Goal: Task Accomplishment & Management: Manage account settings

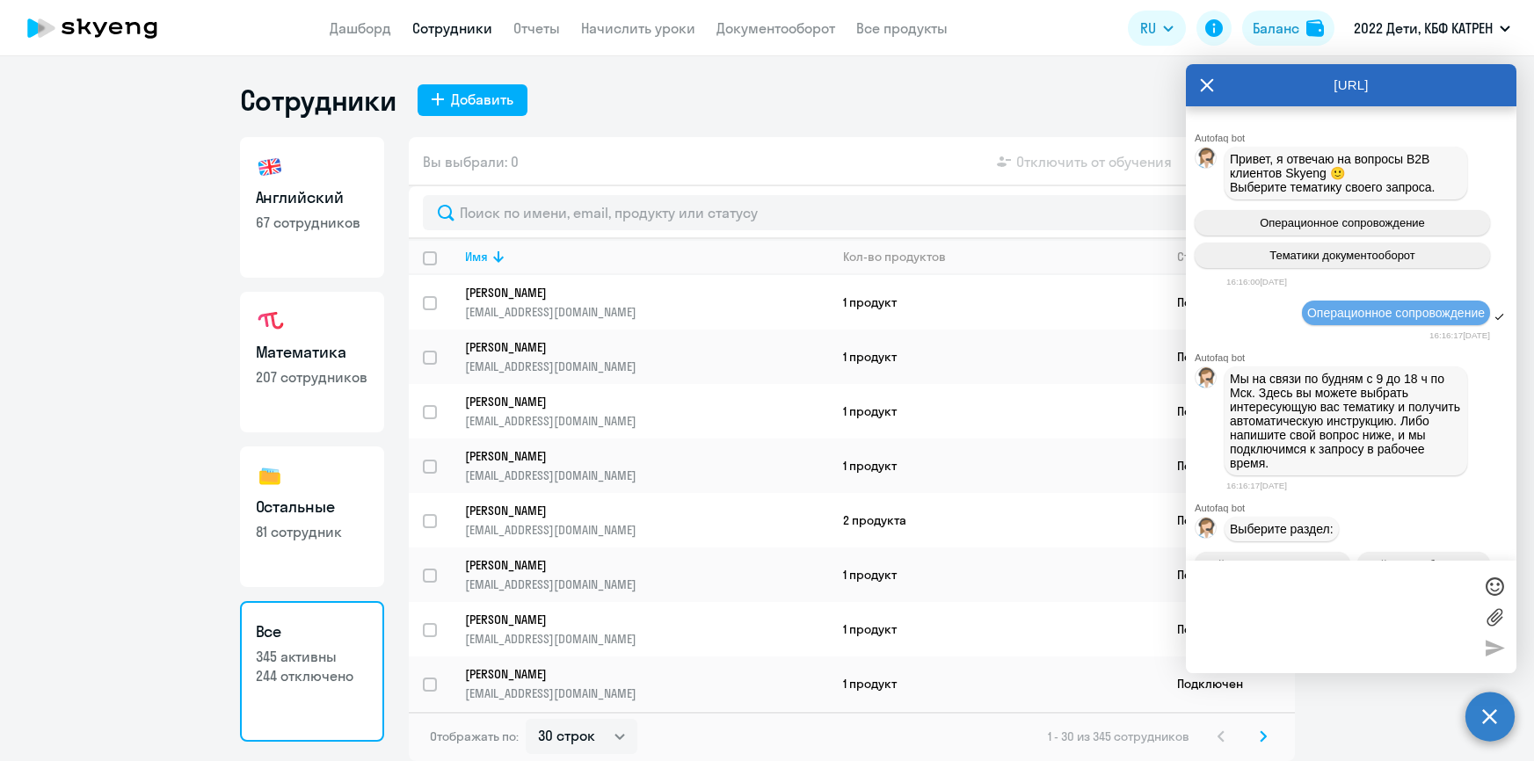
select select "30"
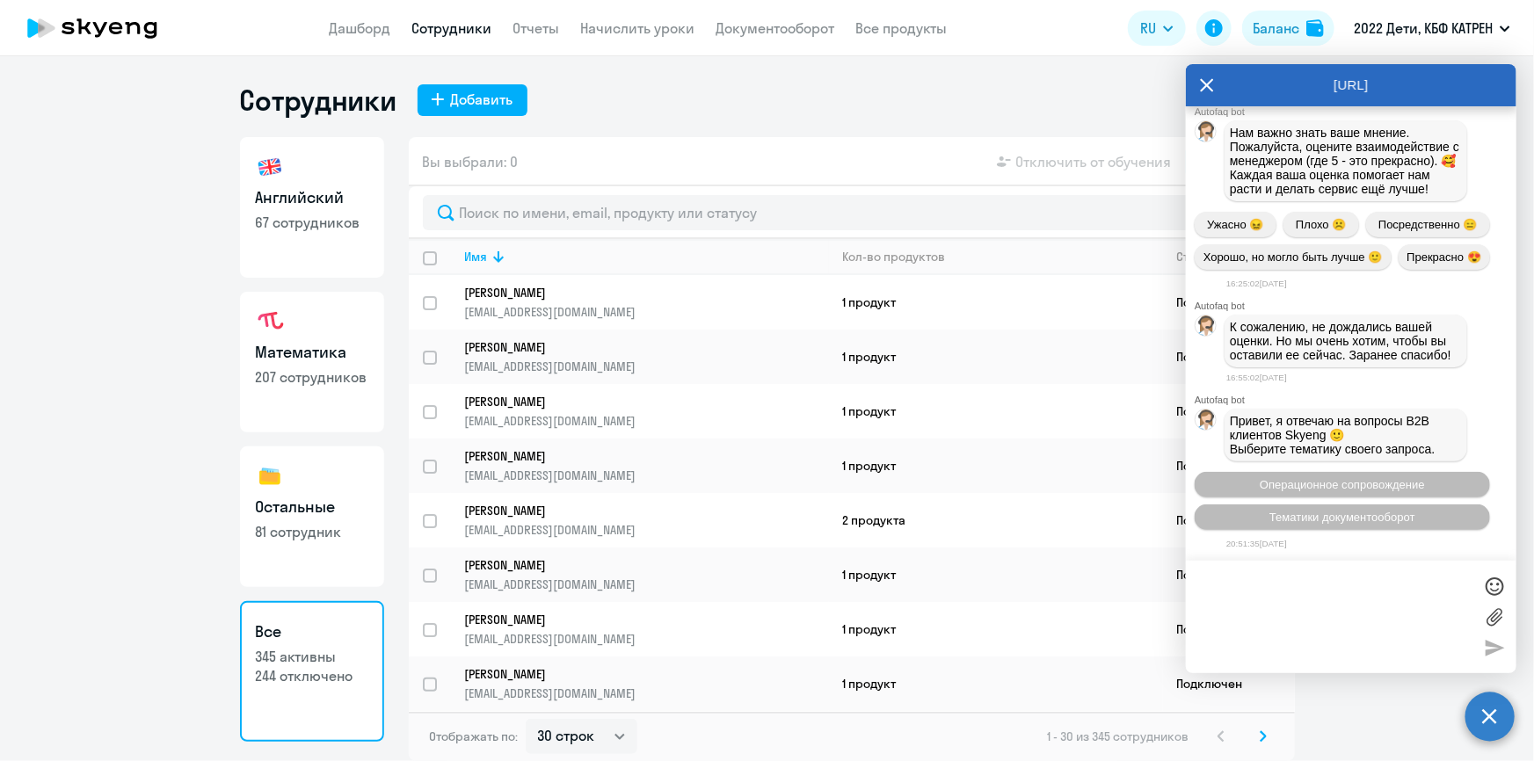
scroll to position [87933, 0]
click at [325, 652] on p "345 активны" at bounding box center [312, 656] width 113 height 19
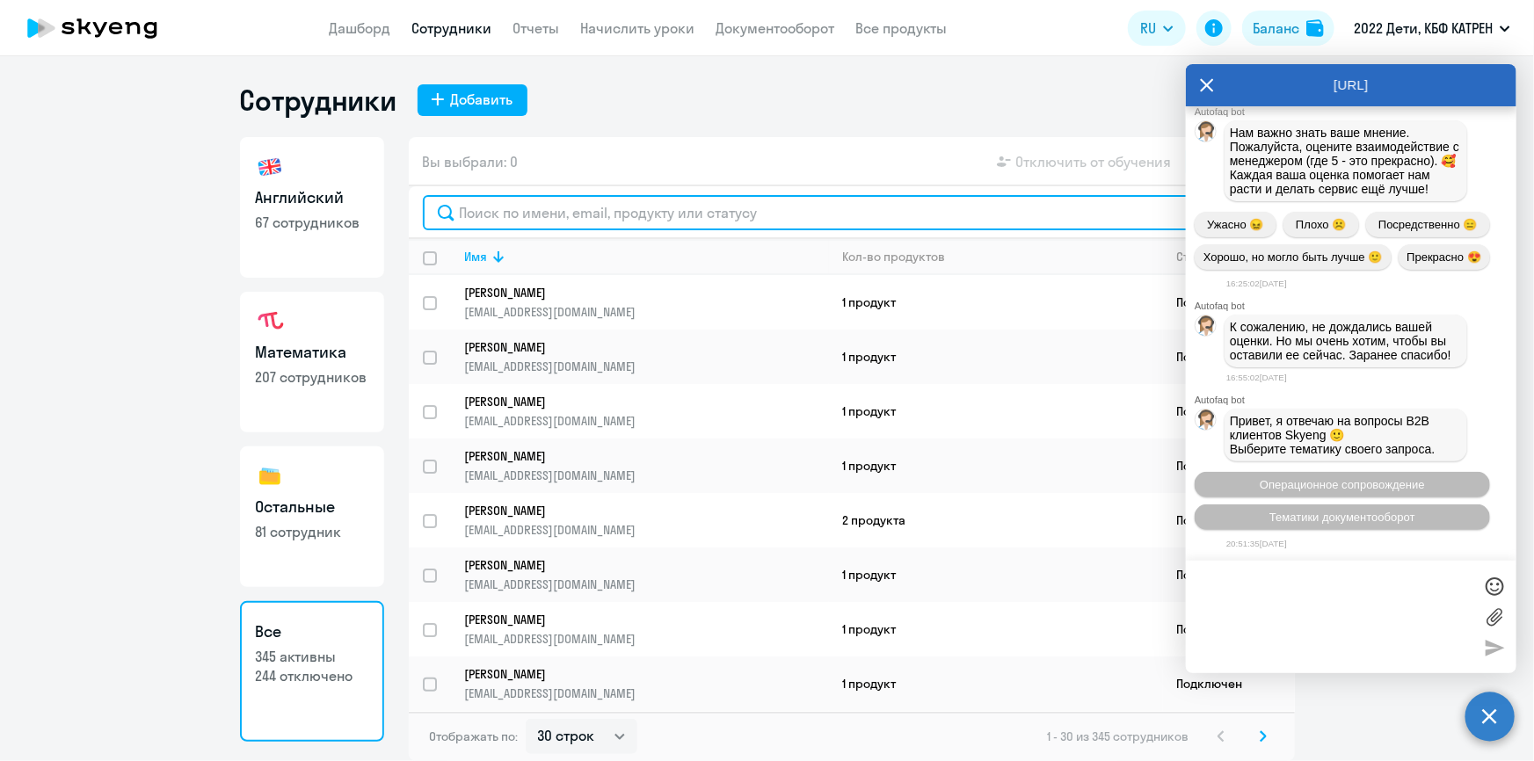
click at [529, 222] on input "text" at bounding box center [852, 212] width 858 height 35
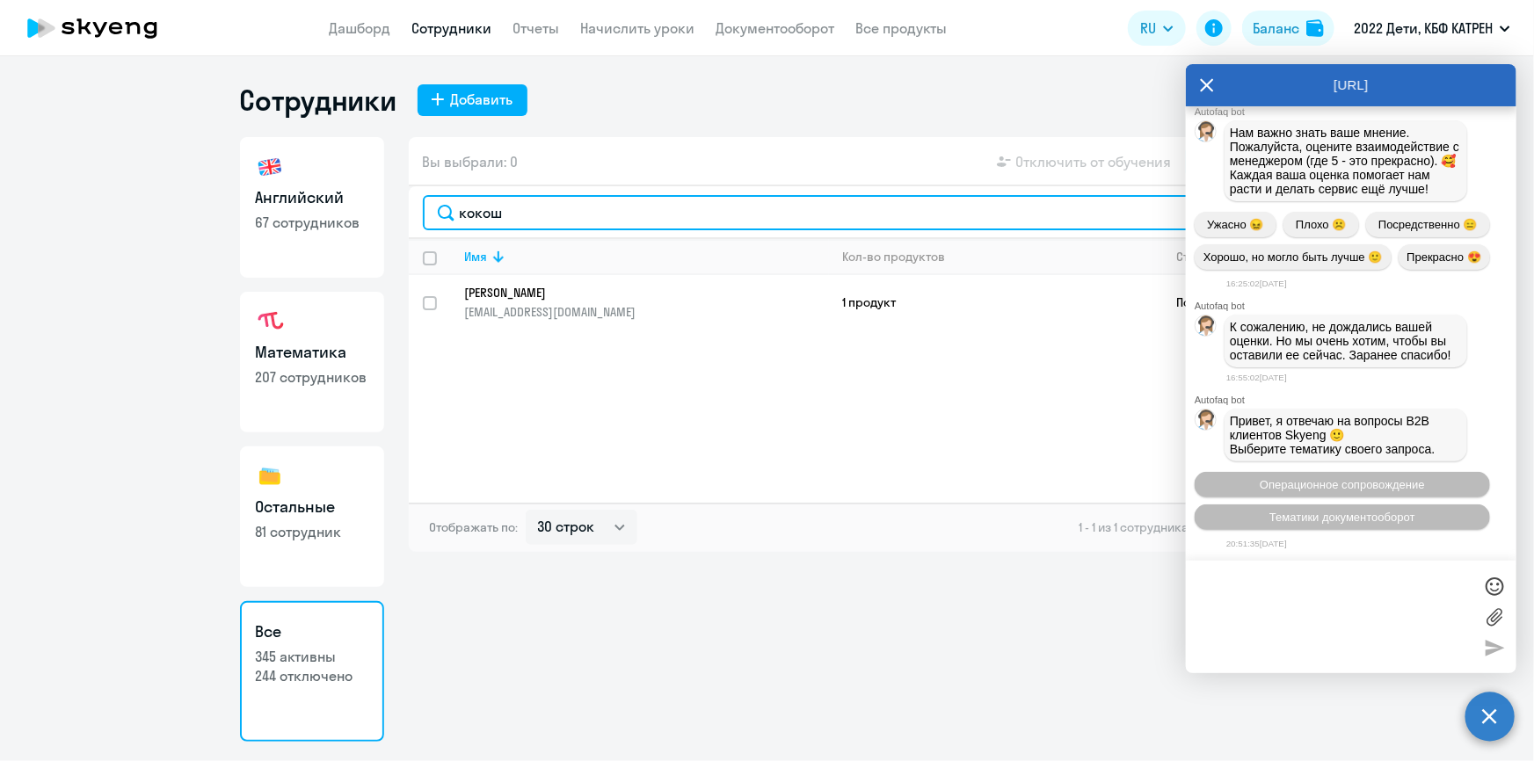
type input "кокош"
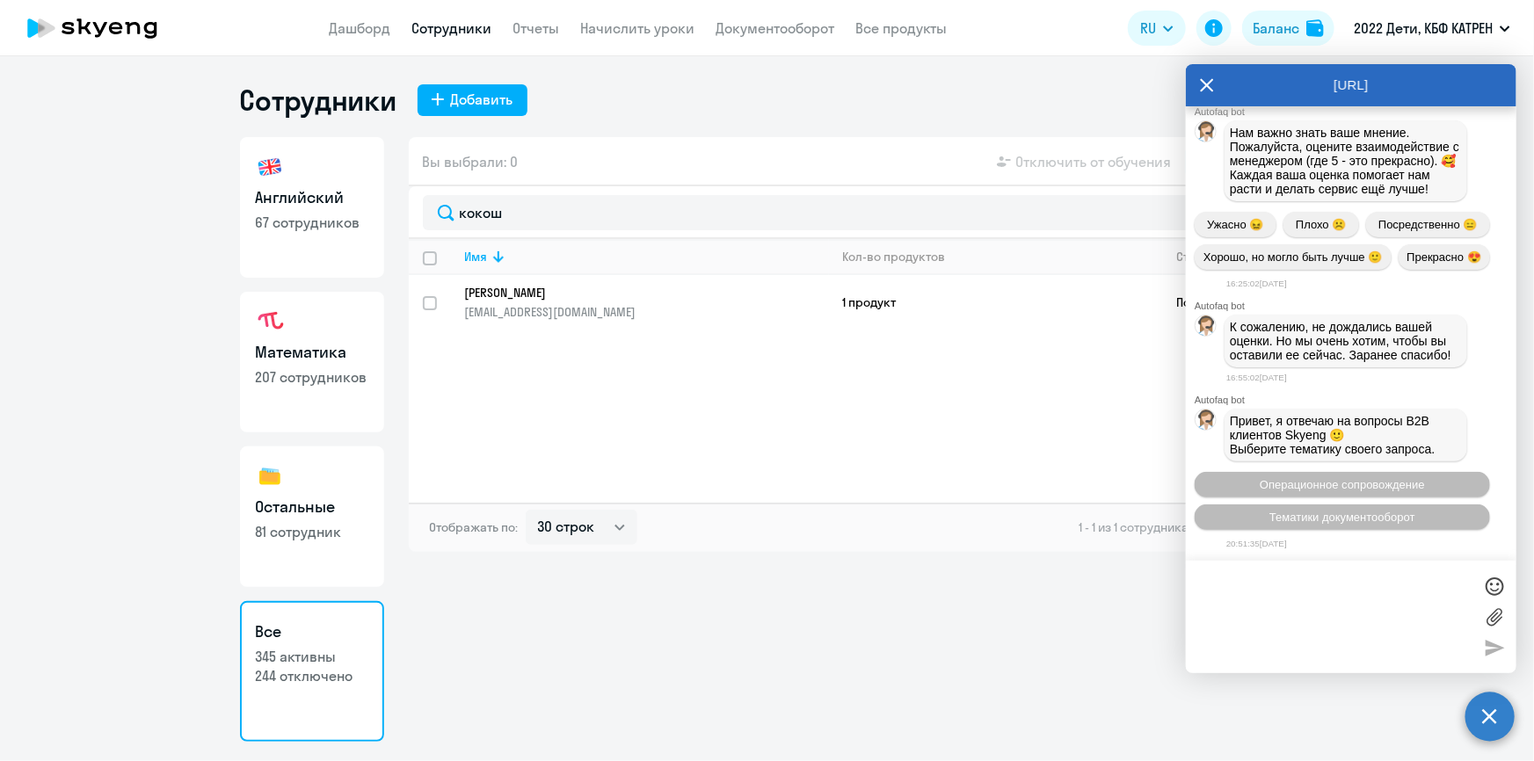
click at [535, 292] on p "[PERSON_NAME]" at bounding box center [634, 293] width 339 height 16
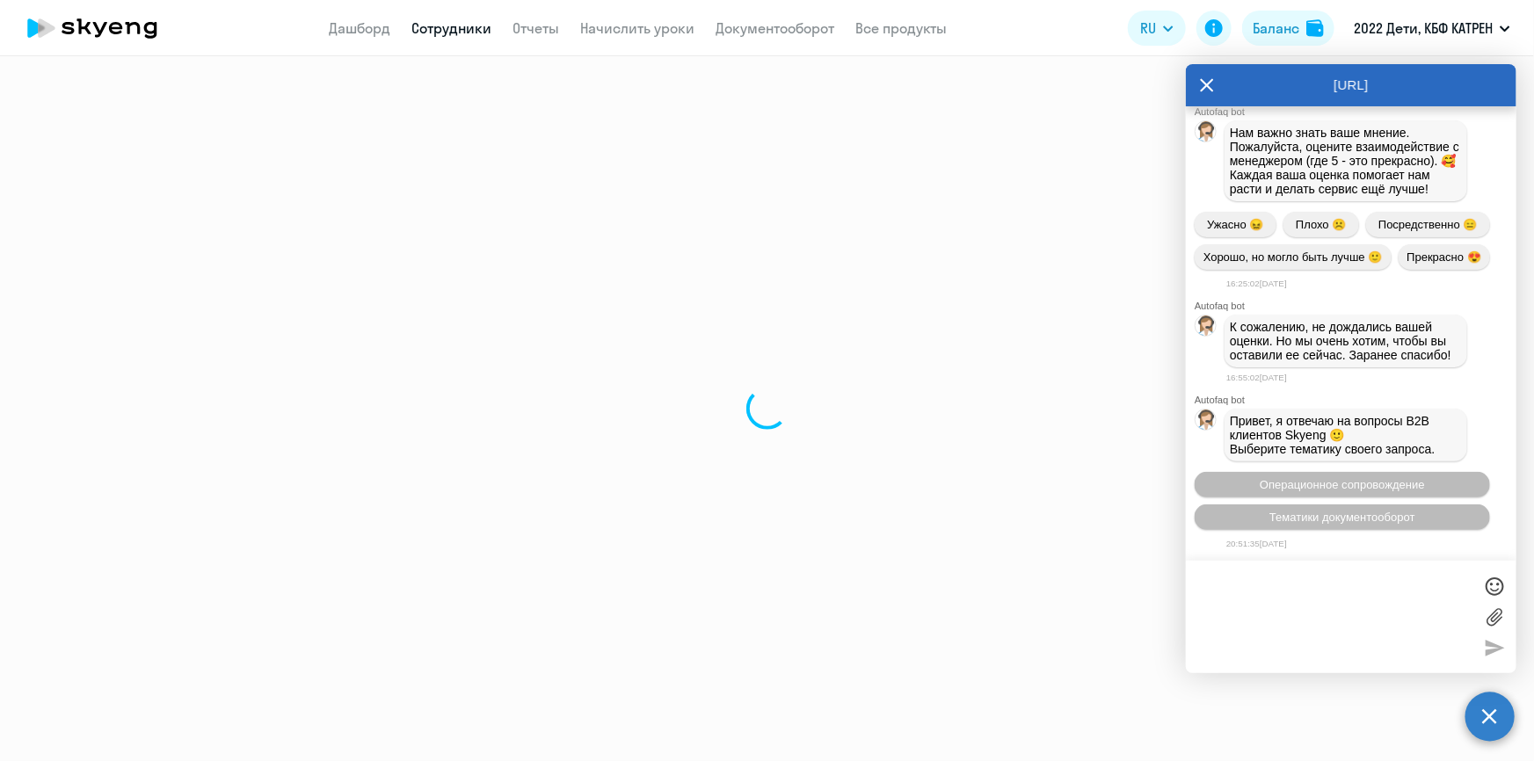
select select "english"
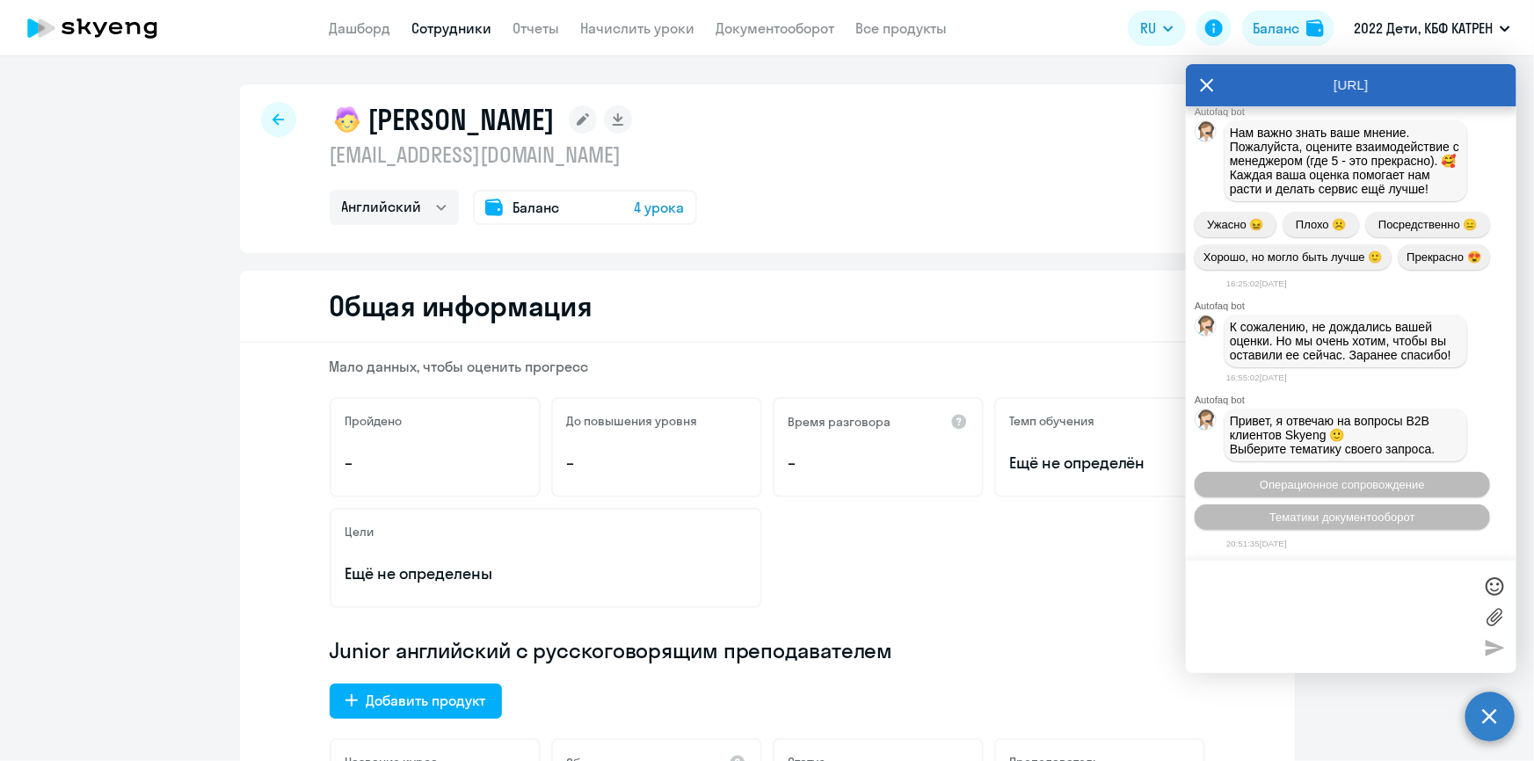
click at [1205, 84] on icon at bounding box center [1207, 85] width 13 height 13
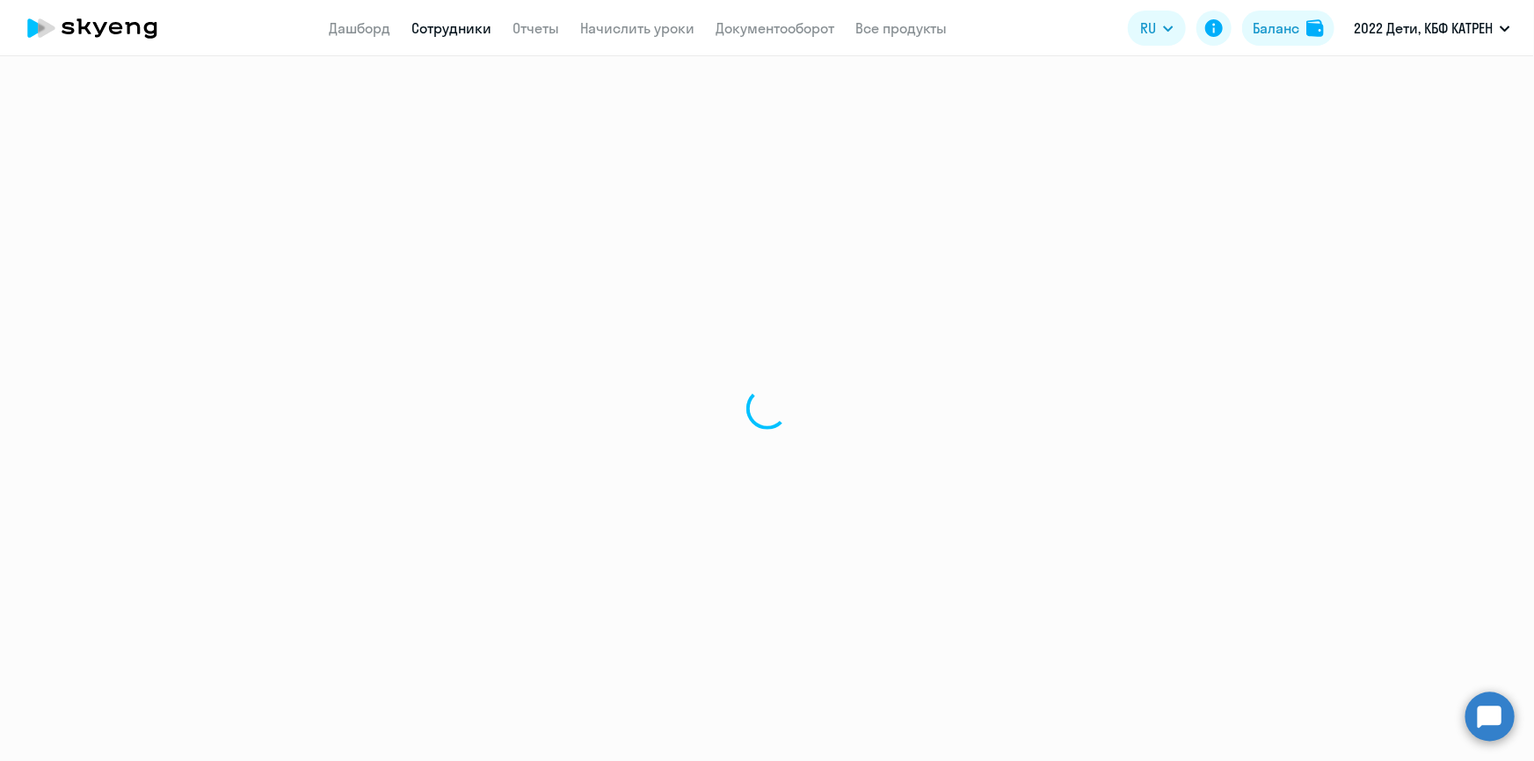
select select "30"
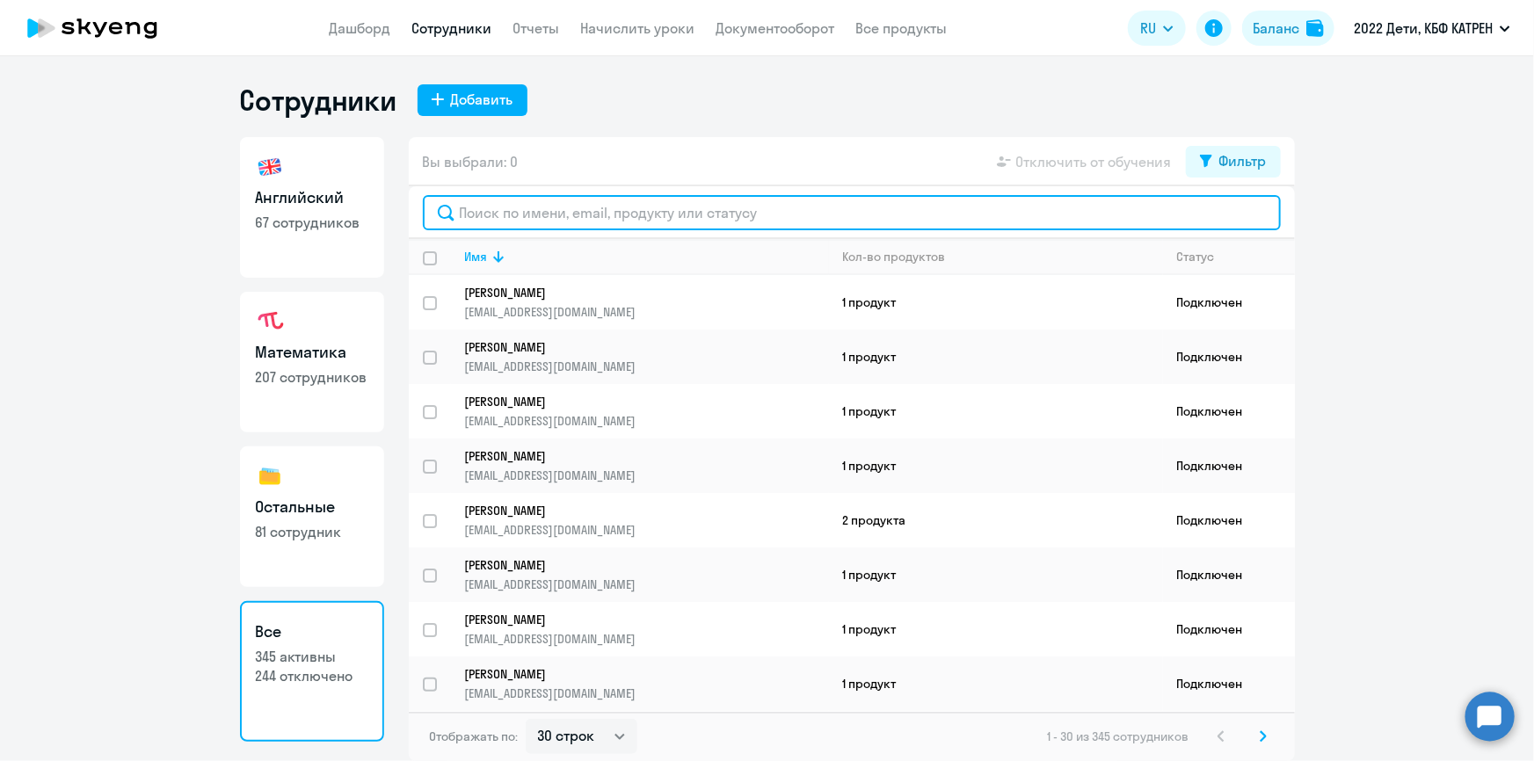
click at [578, 207] on input "text" at bounding box center [852, 212] width 858 height 35
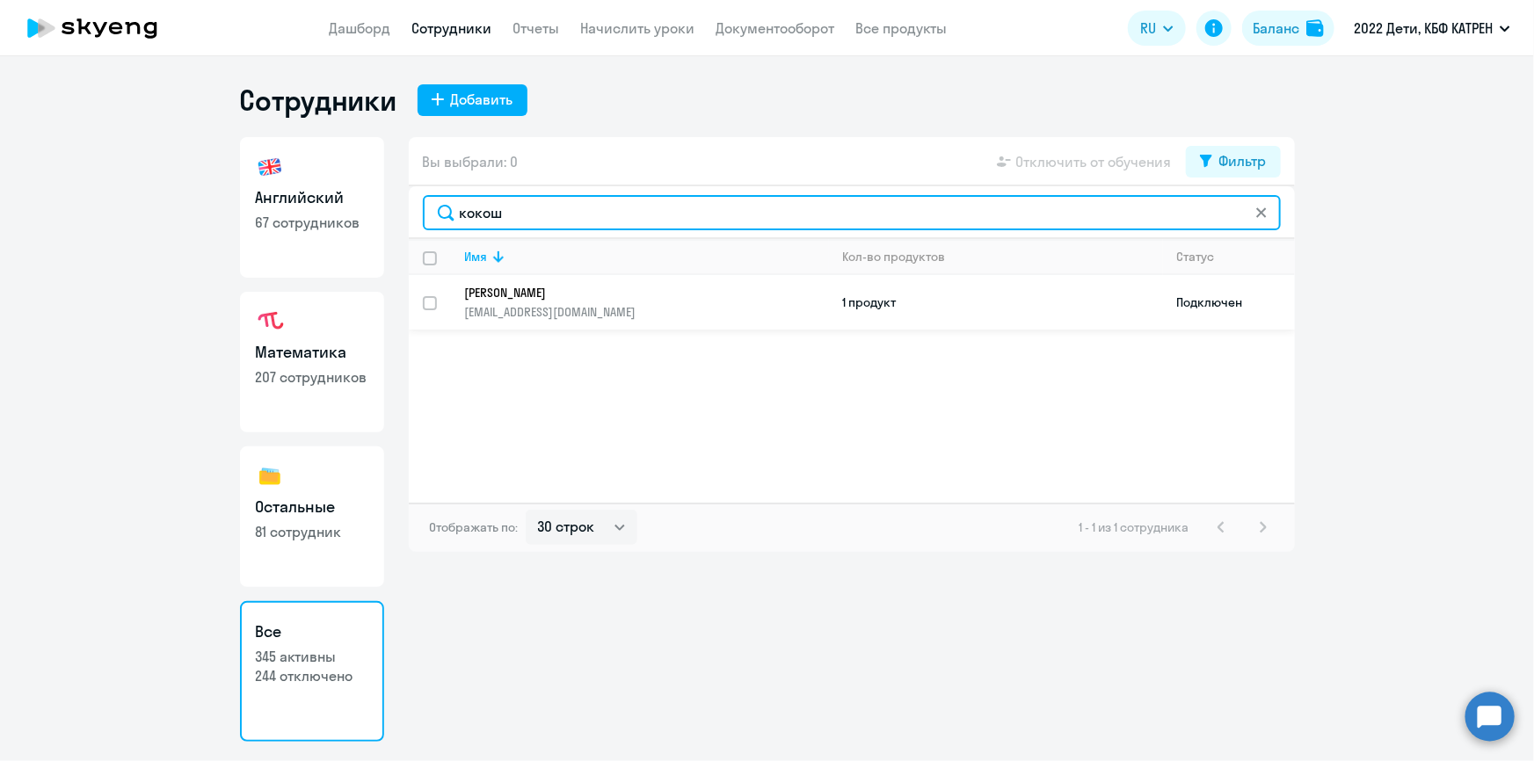
type input "кокош"
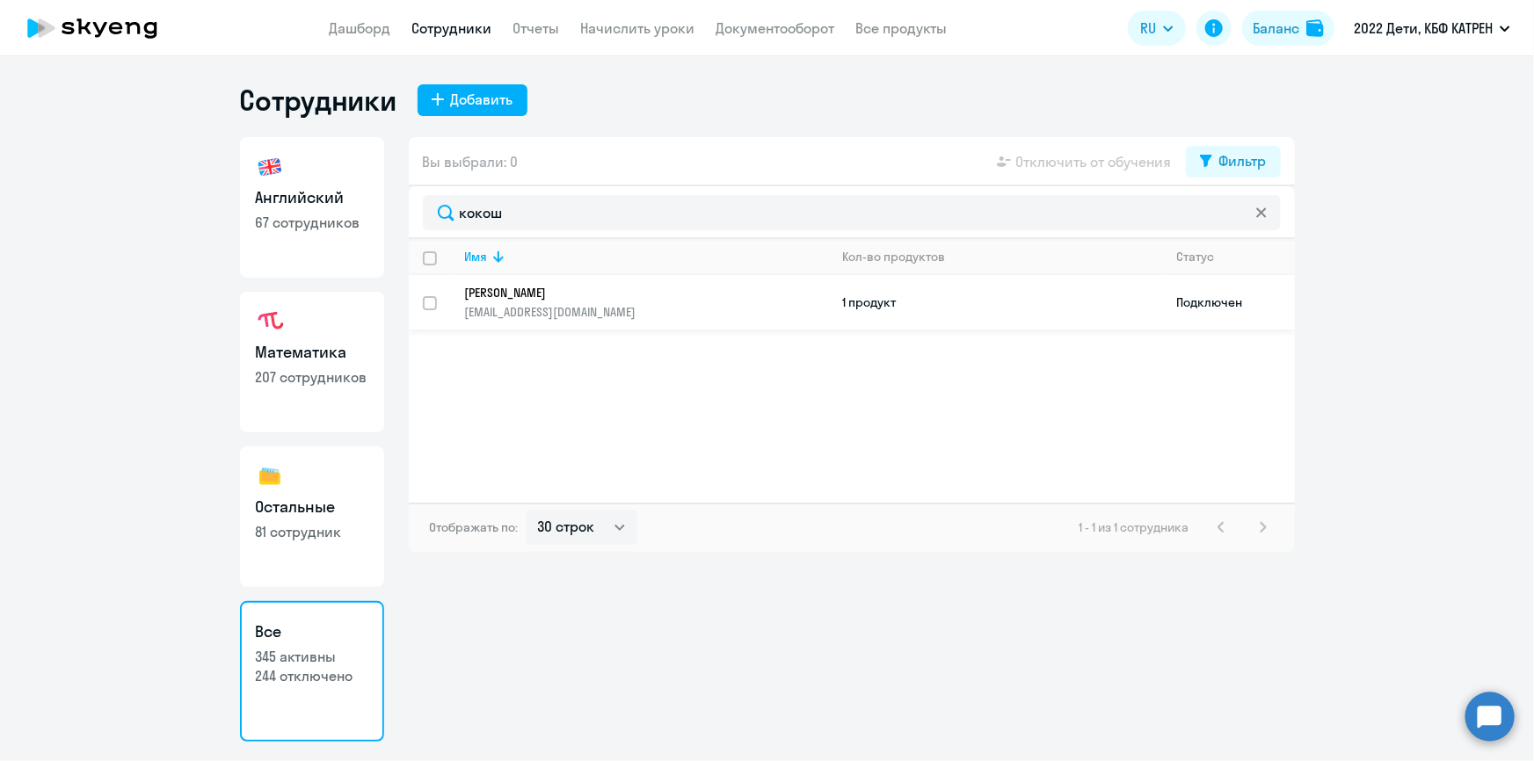
click at [428, 302] on input "select row 42386696" at bounding box center [440, 313] width 35 height 35
checkbox input "true"
click at [1055, 163] on span "Отключить от обучения" at bounding box center [1094, 161] width 156 height 21
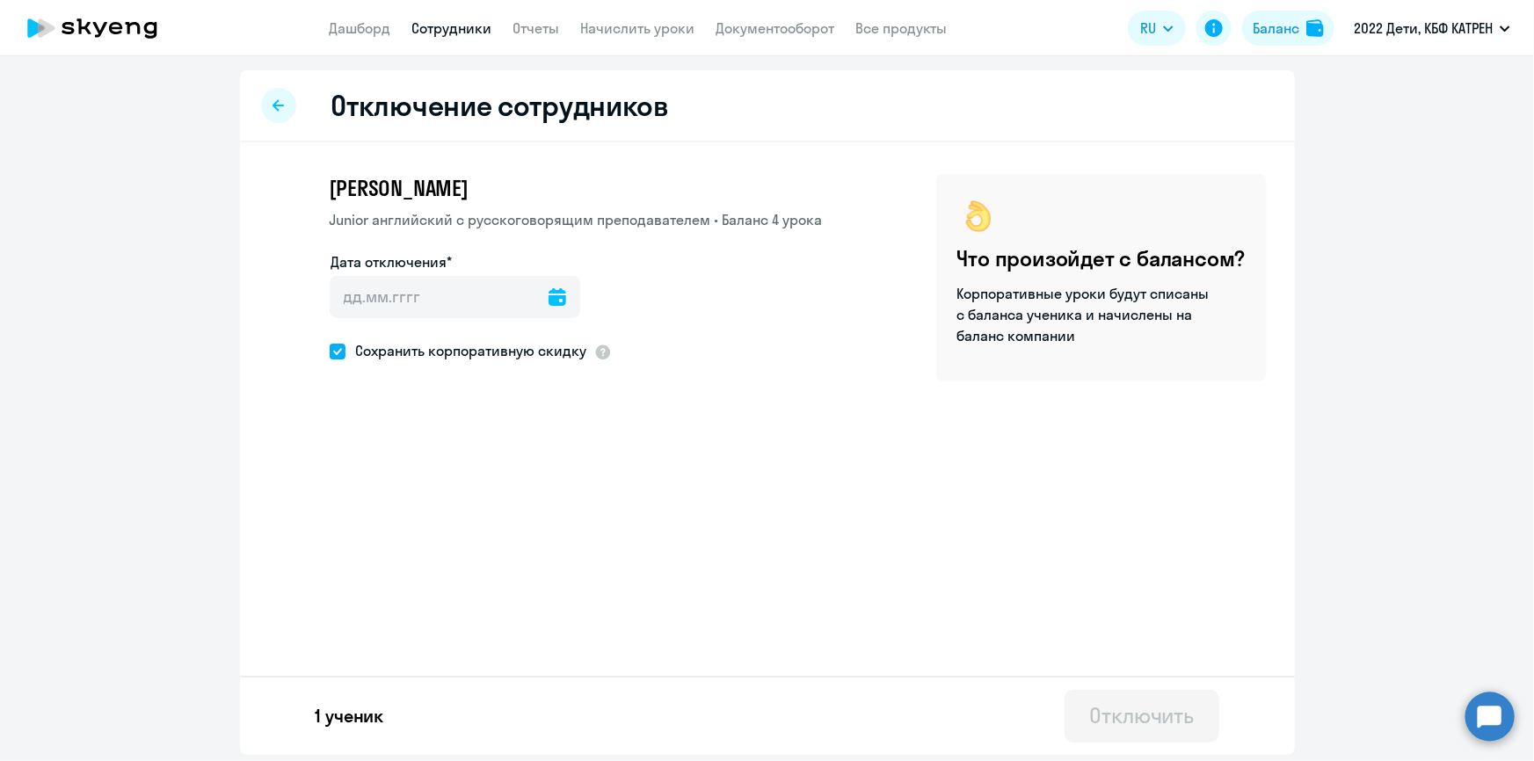
click at [550, 296] on icon at bounding box center [558, 297] width 18 height 18
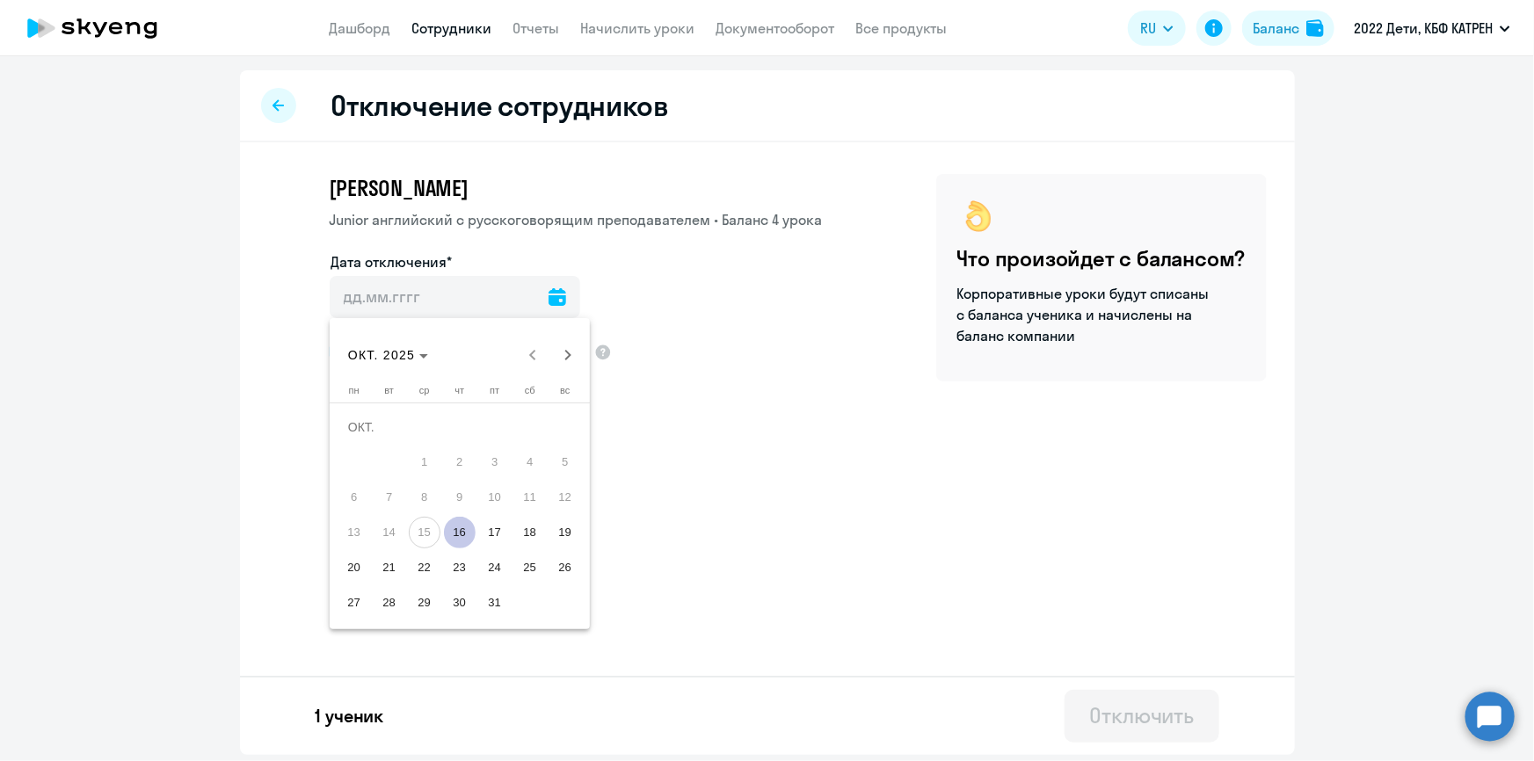
click at [456, 537] on span "16" at bounding box center [460, 533] width 32 height 32
type input "[DATE]"
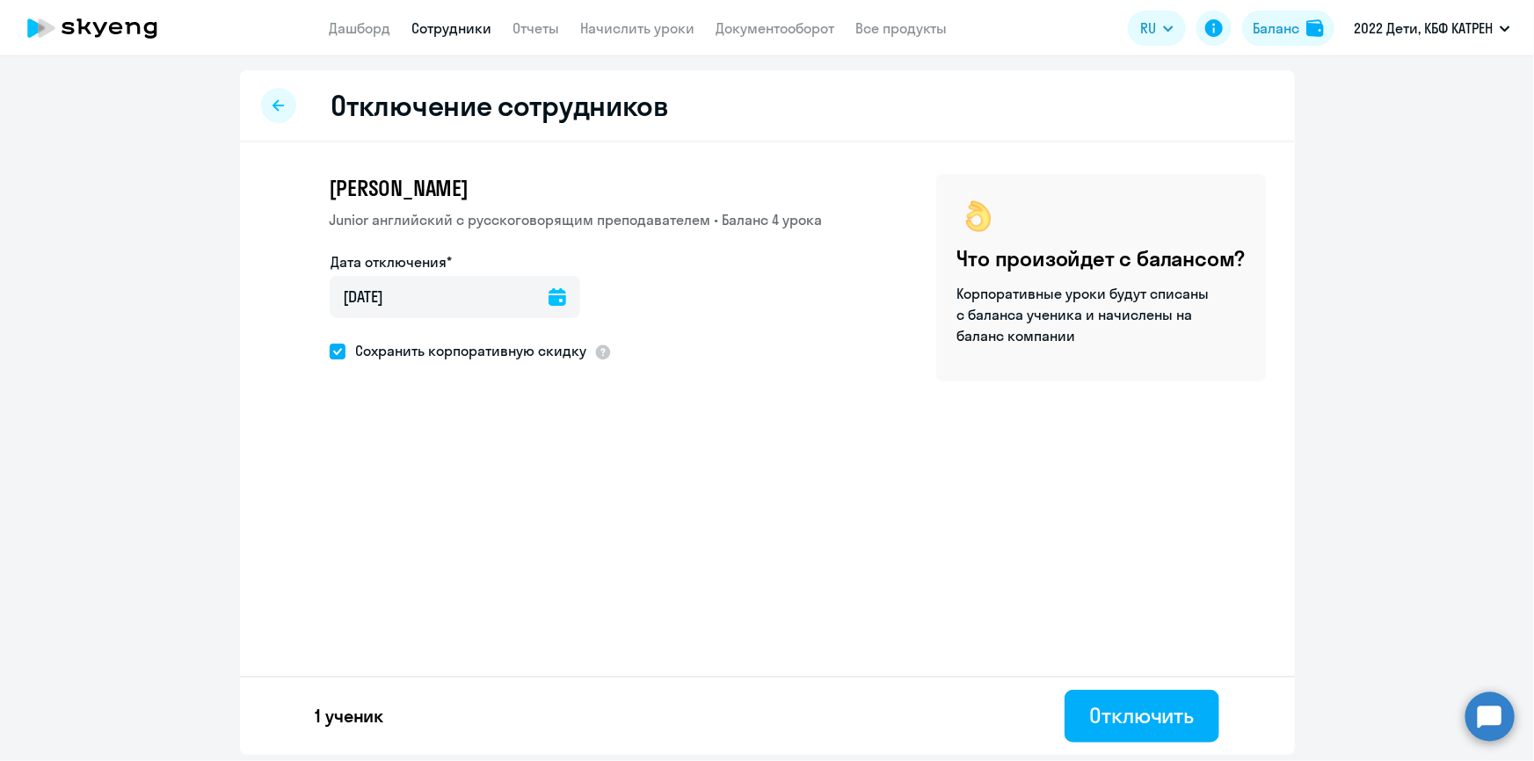
click at [336, 350] on span at bounding box center [338, 352] width 16 height 16
click at [330, 351] on input "Сохранить корпоративную скидку" at bounding box center [329, 351] width 1 height 1
checkbox input "false"
click at [1112, 715] on div "Отключить" at bounding box center [1141, 716] width 105 height 28
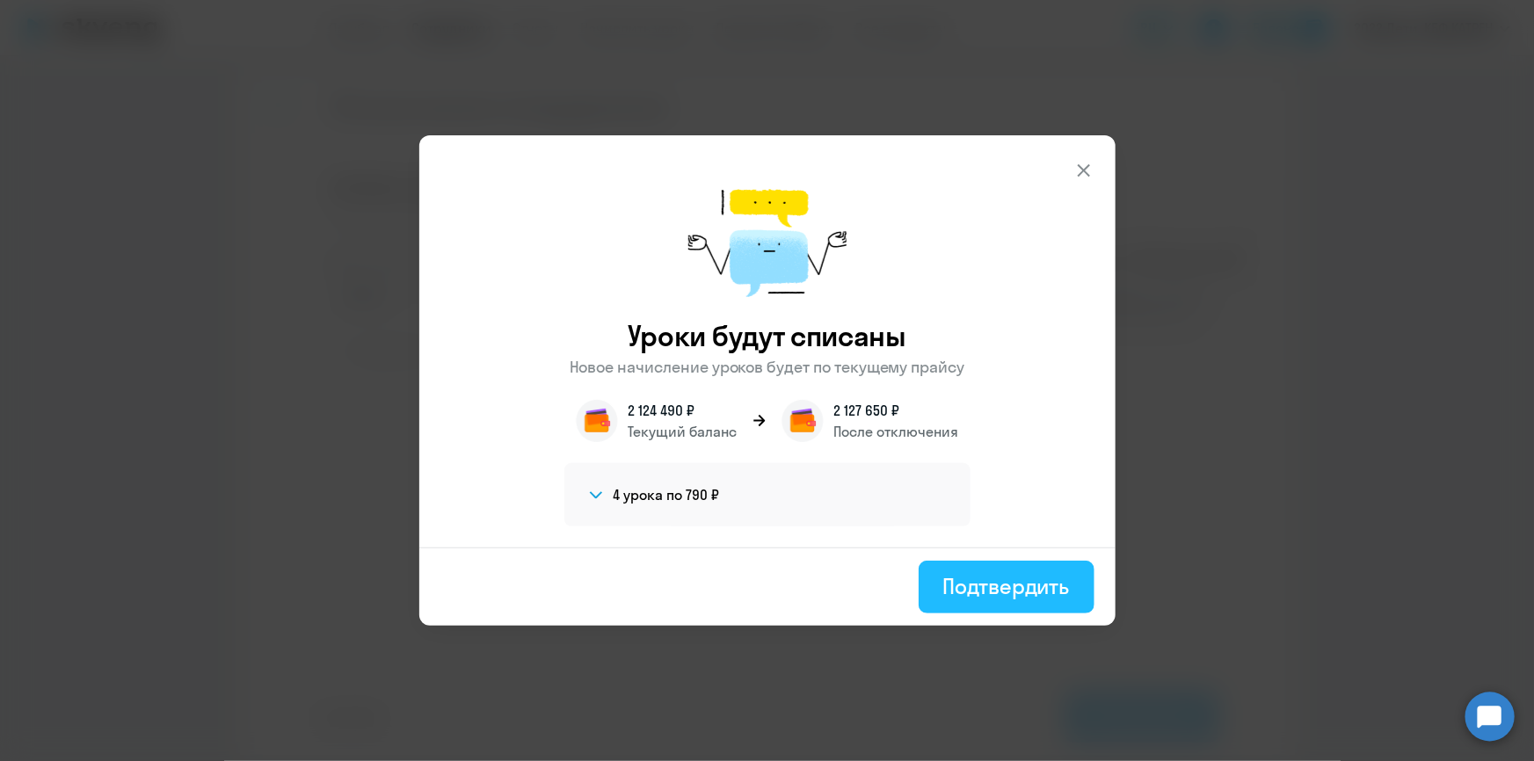
click at [999, 586] on div "Подтвердить" at bounding box center [1006, 586] width 127 height 28
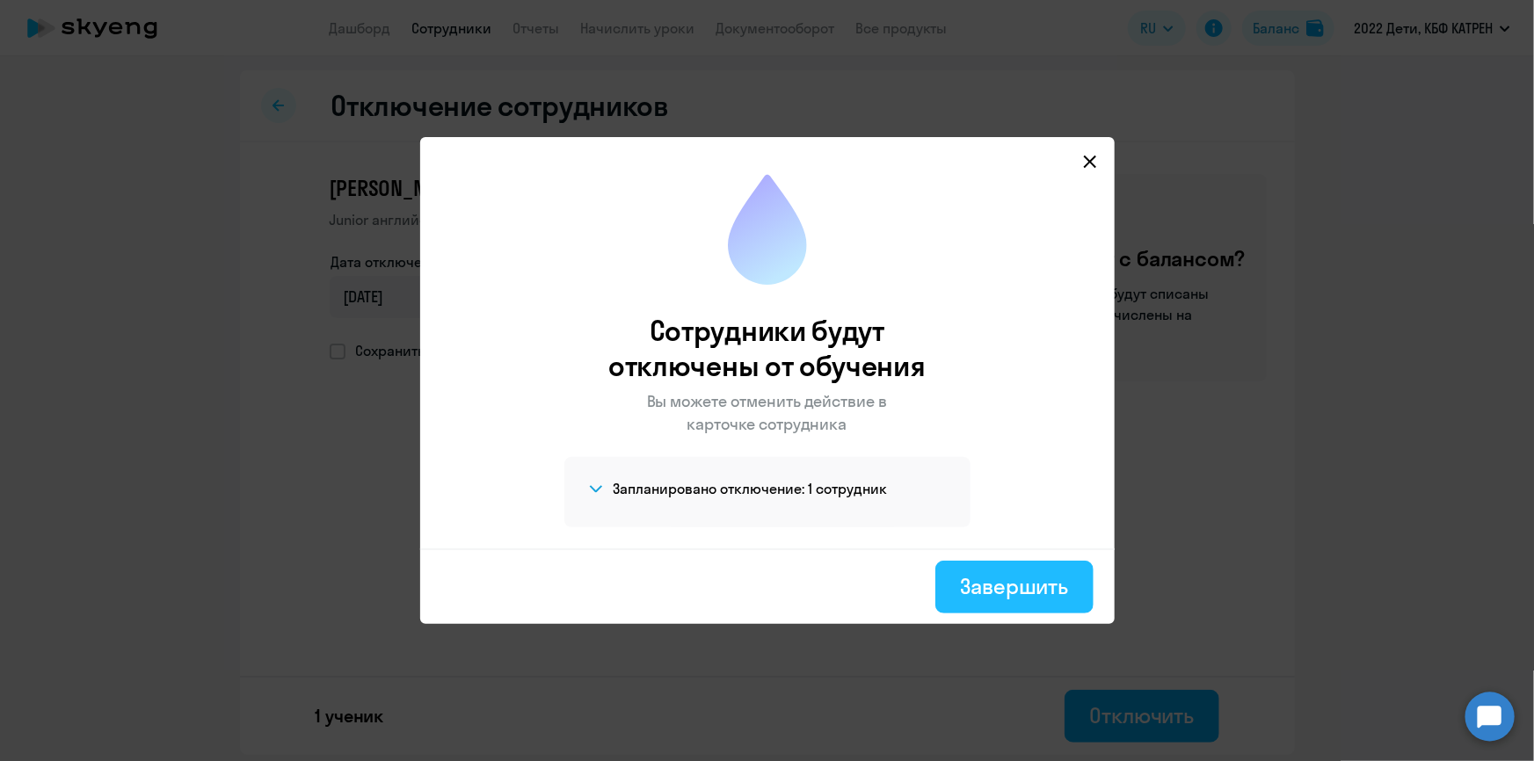
click at [970, 583] on div "Завершить" at bounding box center [1014, 586] width 108 height 28
select select "30"
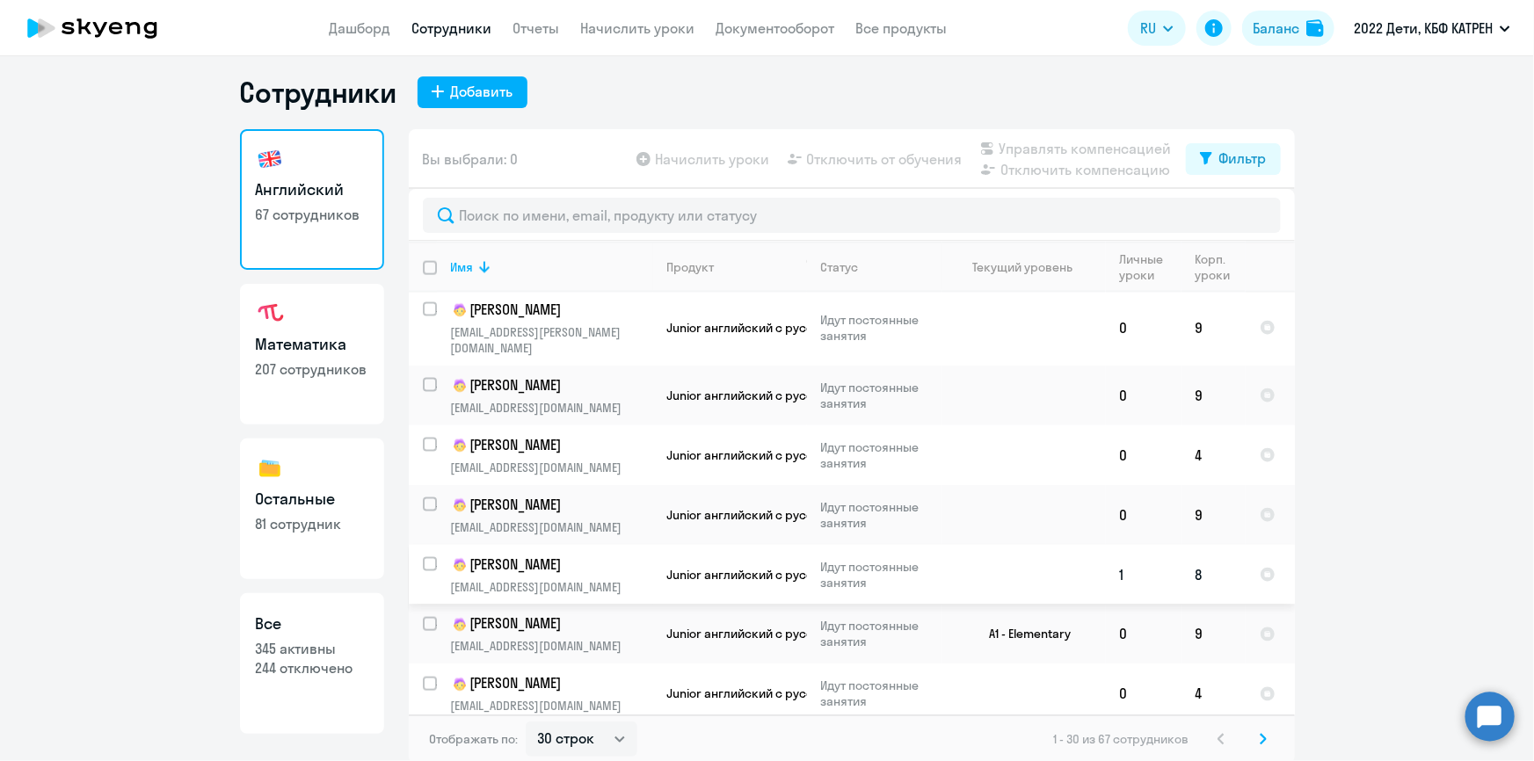
scroll to position [10, 0]
click at [1263, 734] on svg-icon at bounding box center [1263, 737] width 21 height 21
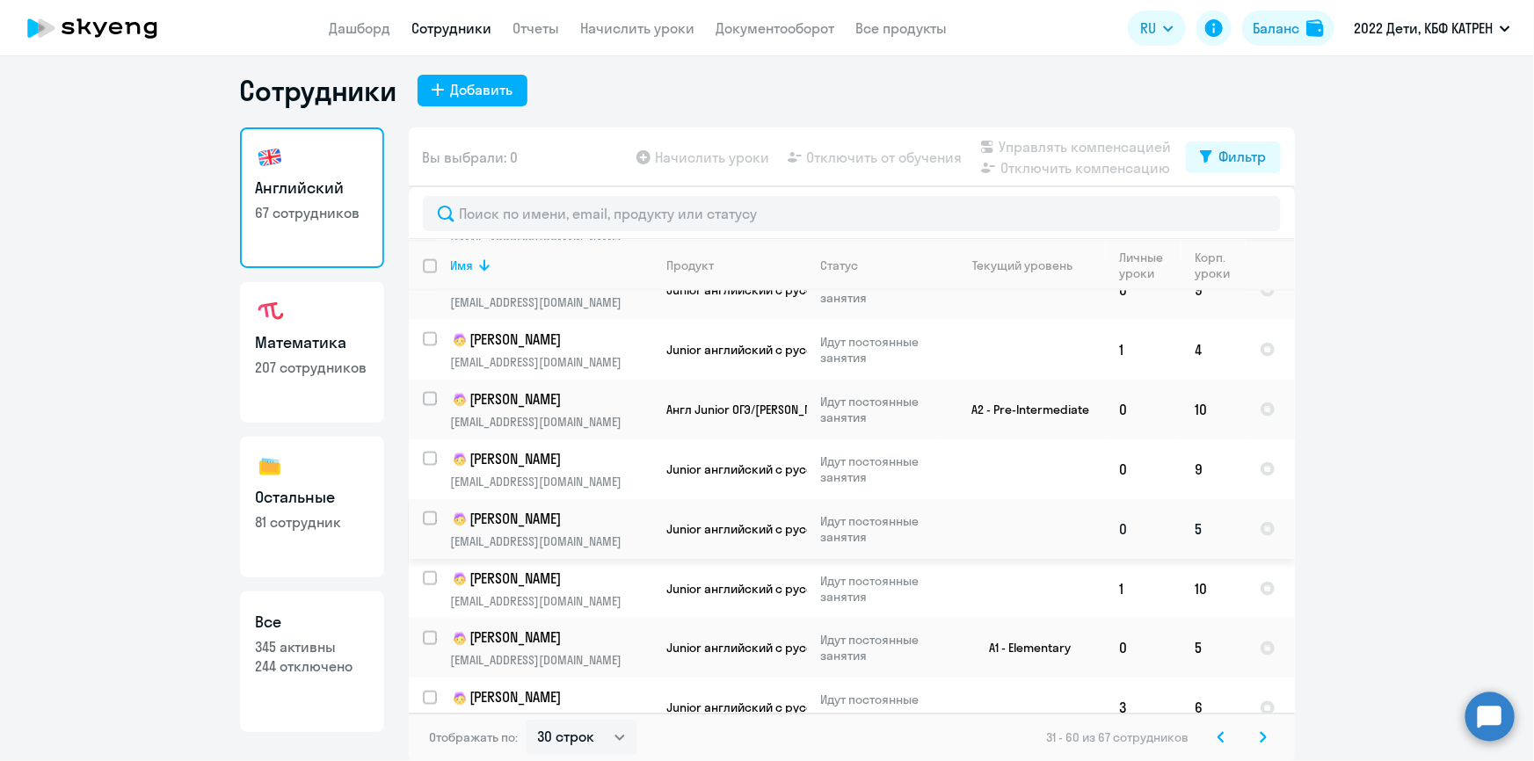
scroll to position [1333, 0]
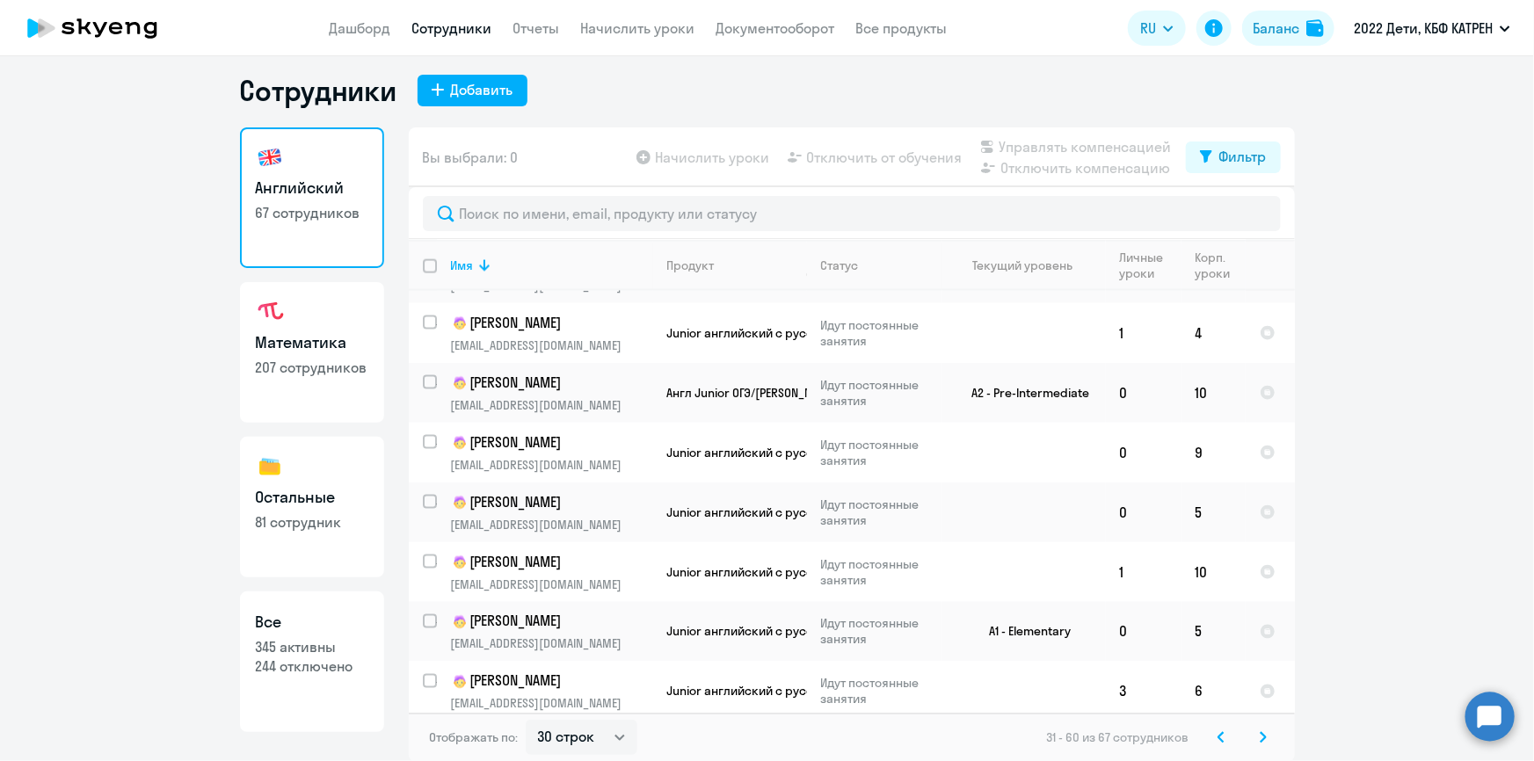
click at [1260, 742] on icon at bounding box center [1263, 738] width 7 height 12
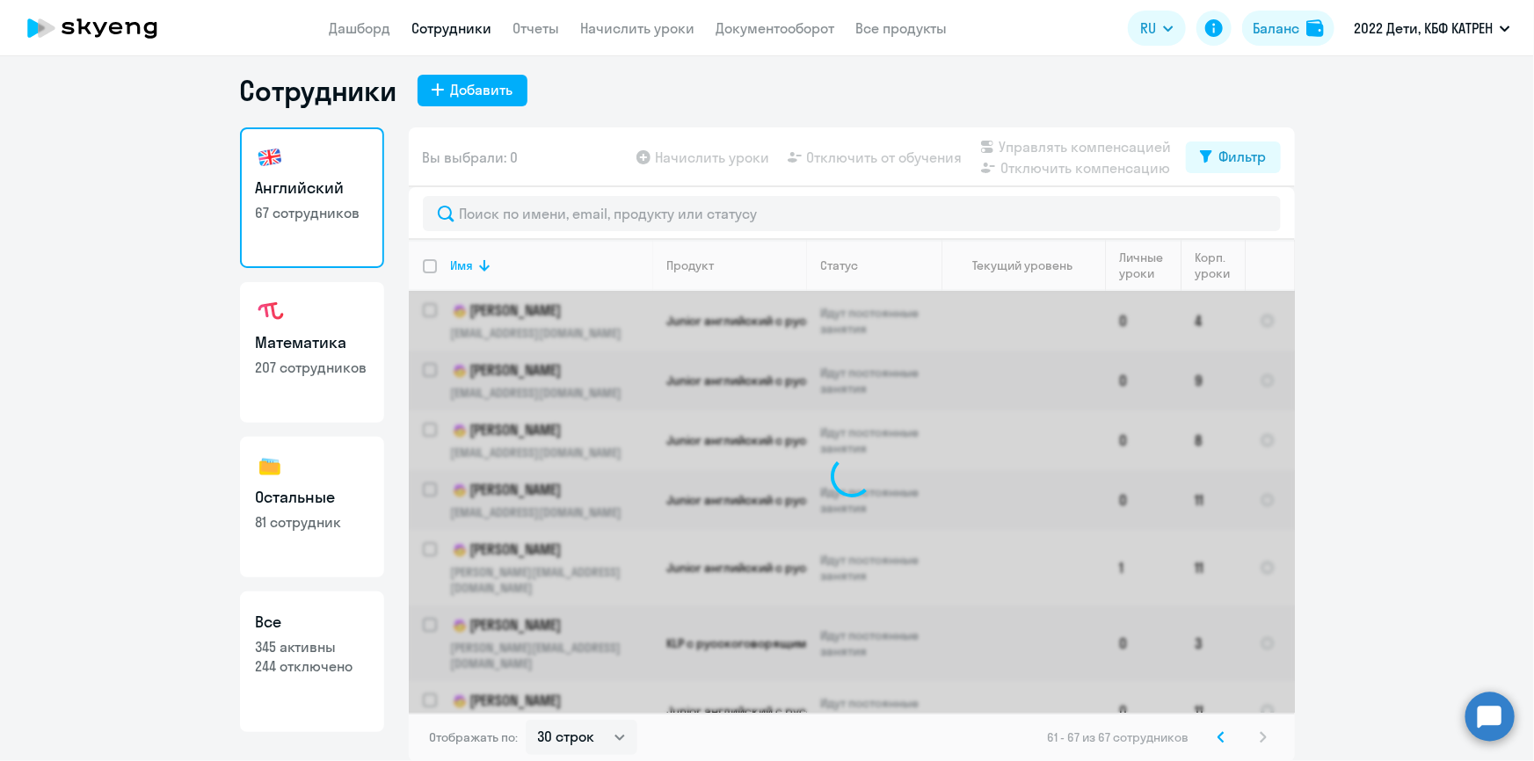
scroll to position [0, 0]
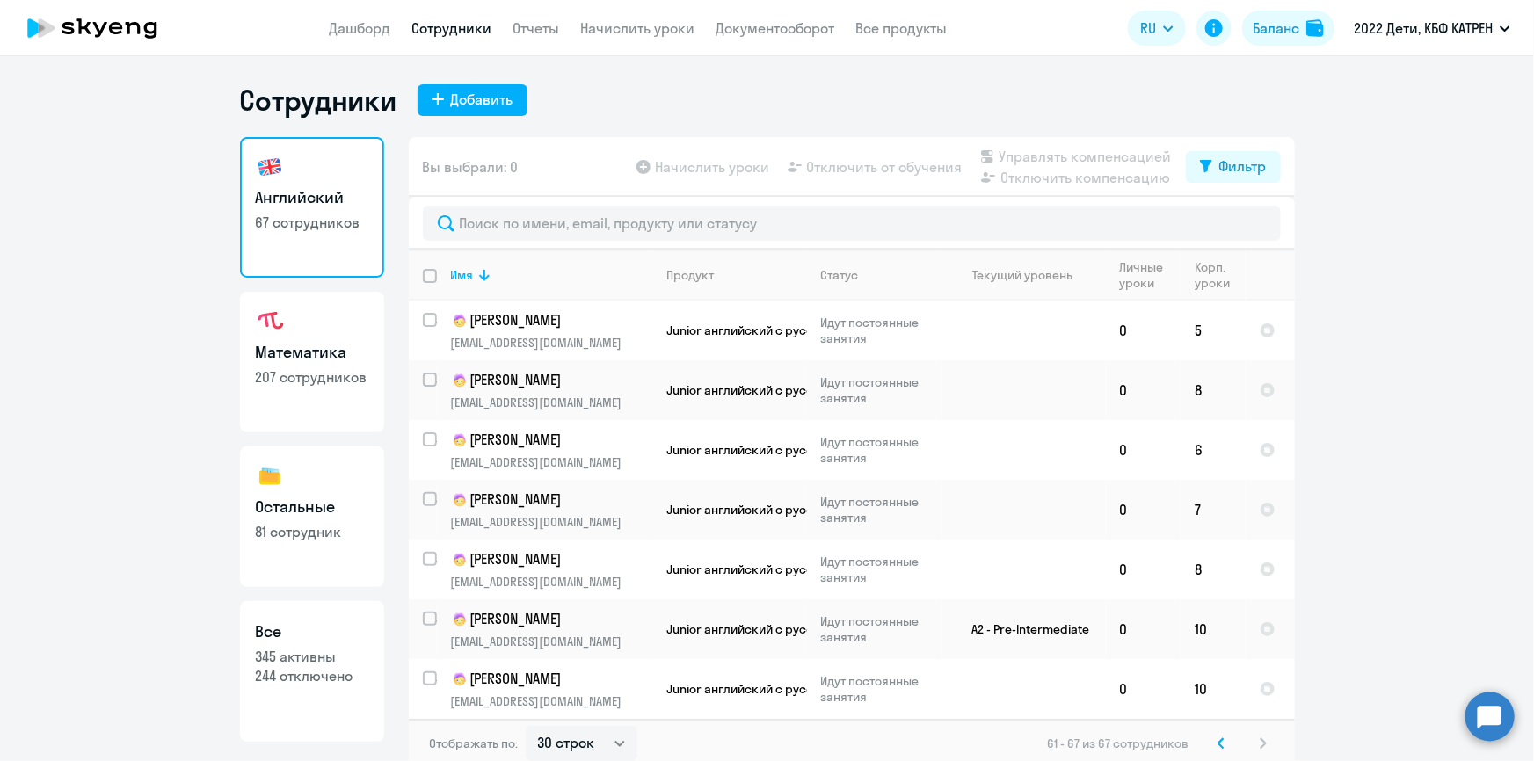
click at [289, 387] on link "Математика 207 сотрудников" at bounding box center [312, 362] width 144 height 141
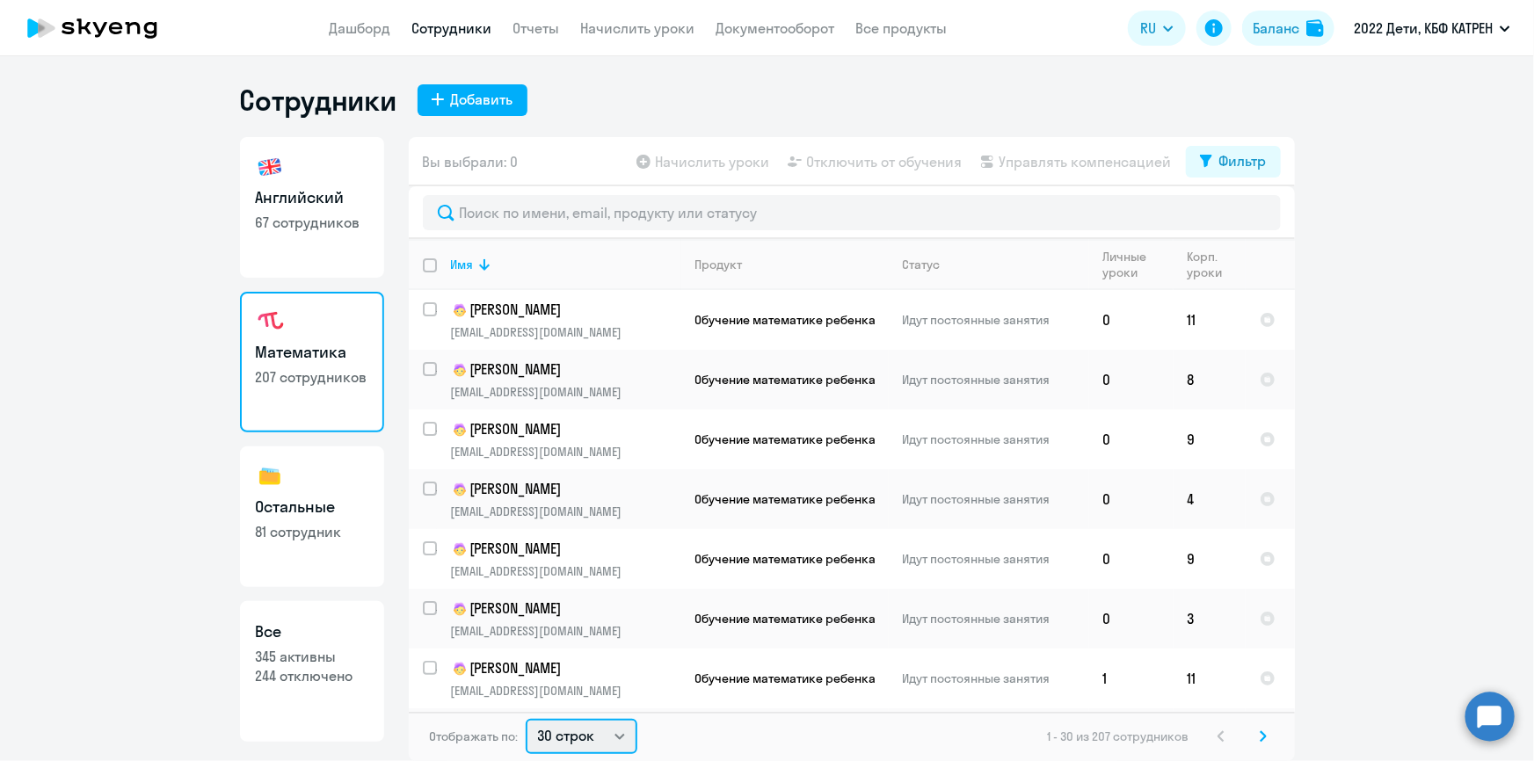
click at [624, 739] on select "30 строк 50 строк 100 строк" at bounding box center [582, 736] width 112 height 35
select select "100"
click at [526, 719] on select "30 строк 50 строк 100 строк" at bounding box center [582, 736] width 112 height 35
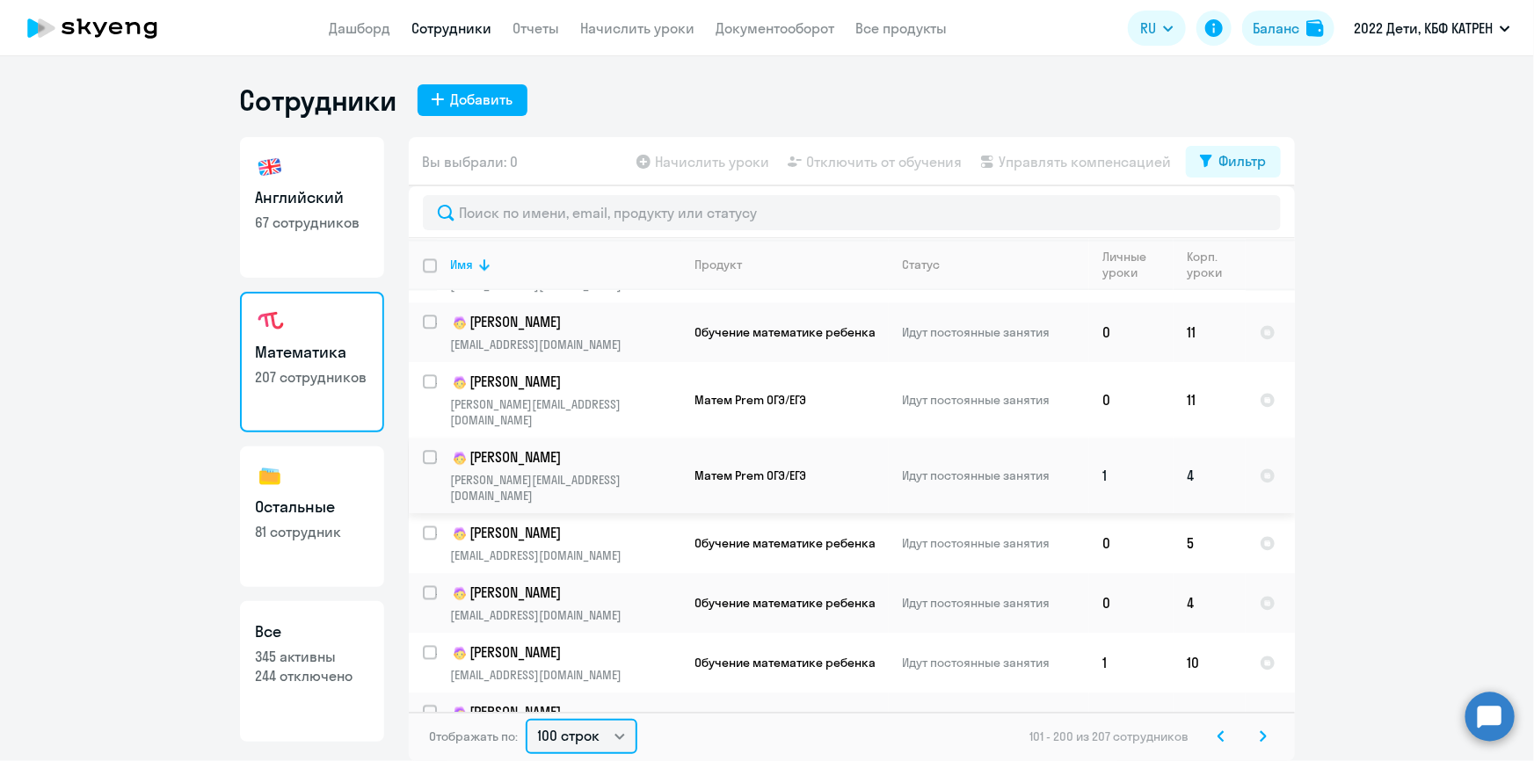
scroll to position [5434, 0]
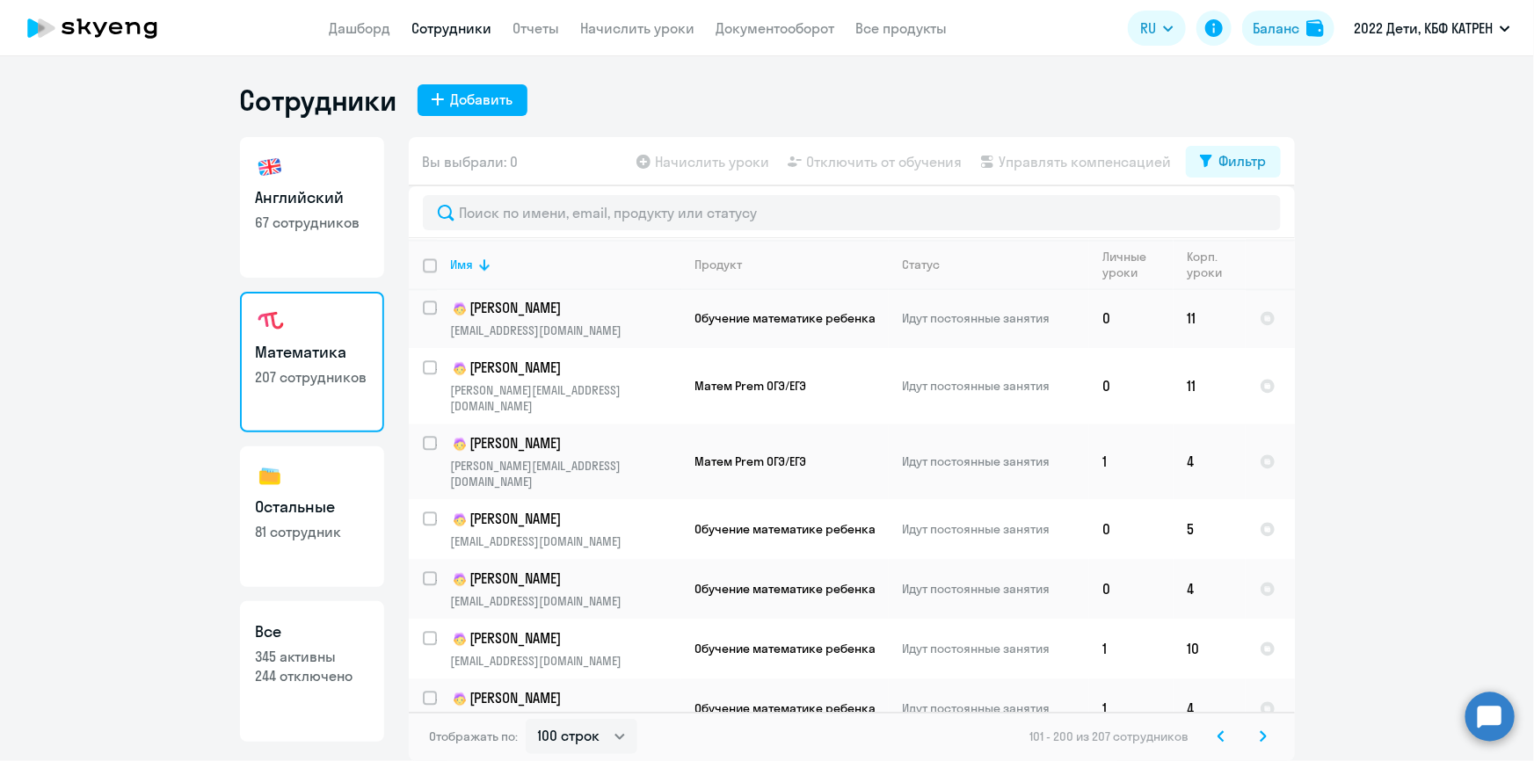
click at [1261, 738] on icon at bounding box center [1263, 737] width 7 height 12
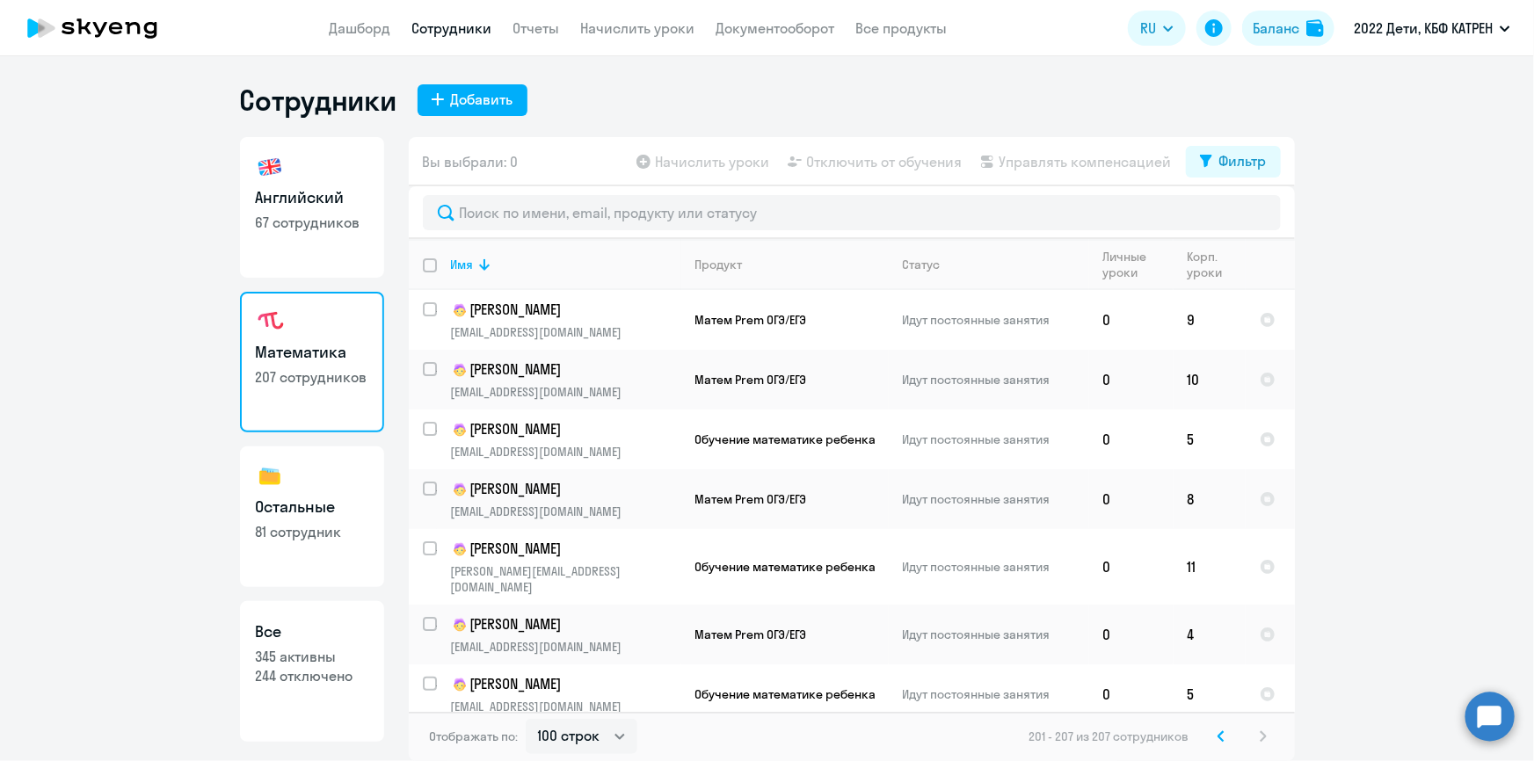
click at [1220, 731] on icon at bounding box center [1221, 737] width 7 height 12
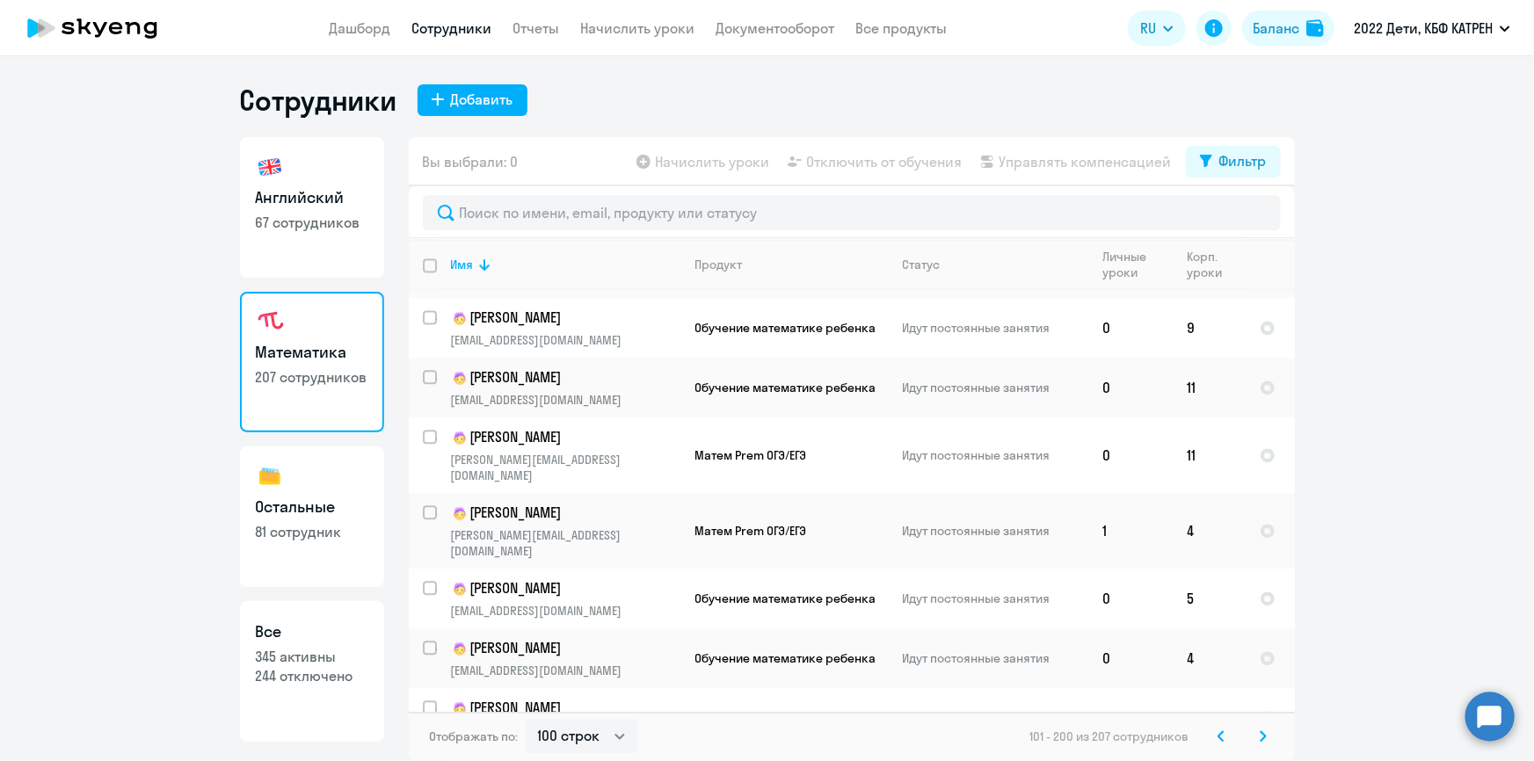
scroll to position [5434, 0]
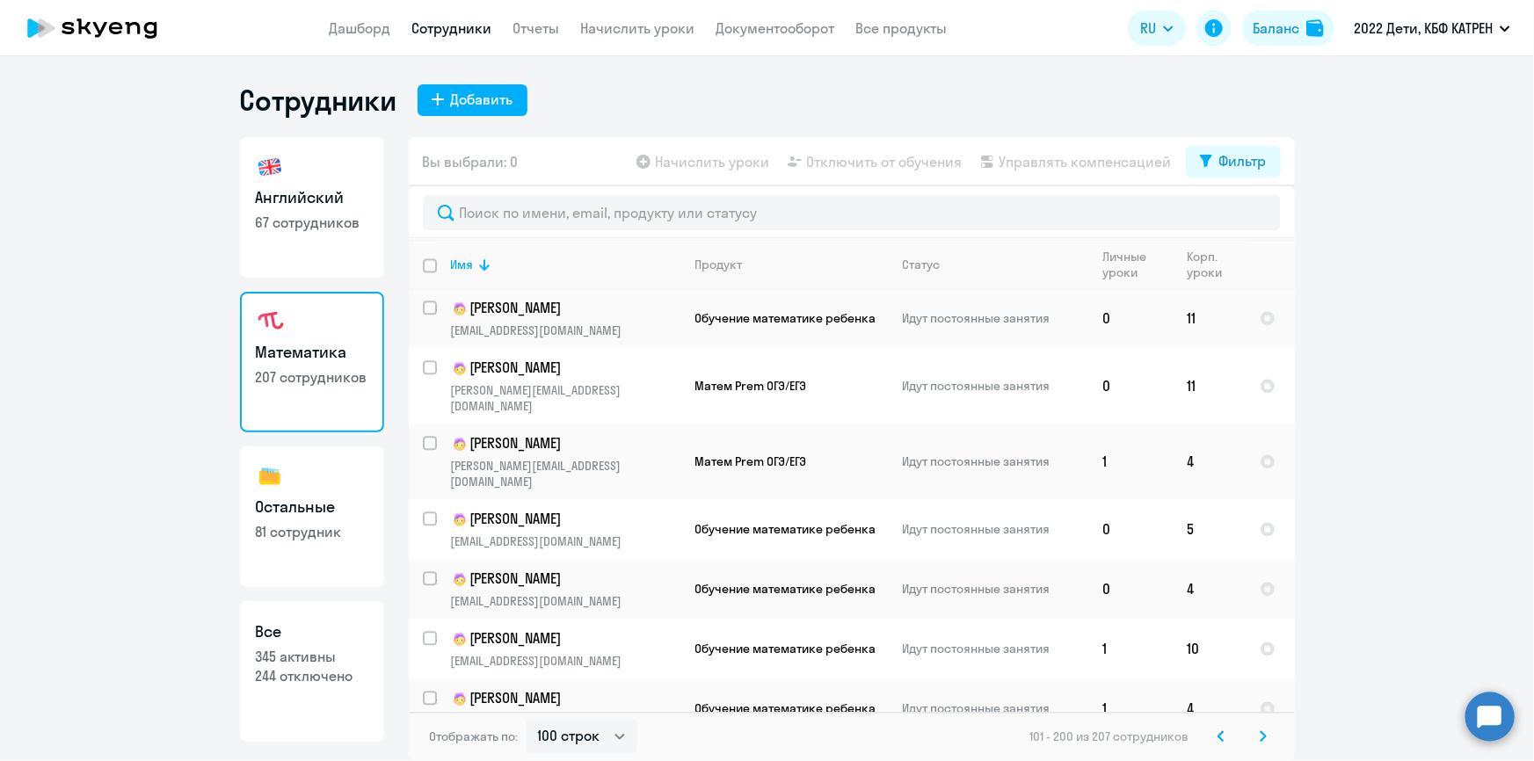
click at [274, 519] on link "Остальные 81 сотрудник" at bounding box center [312, 517] width 144 height 141
select select "30"
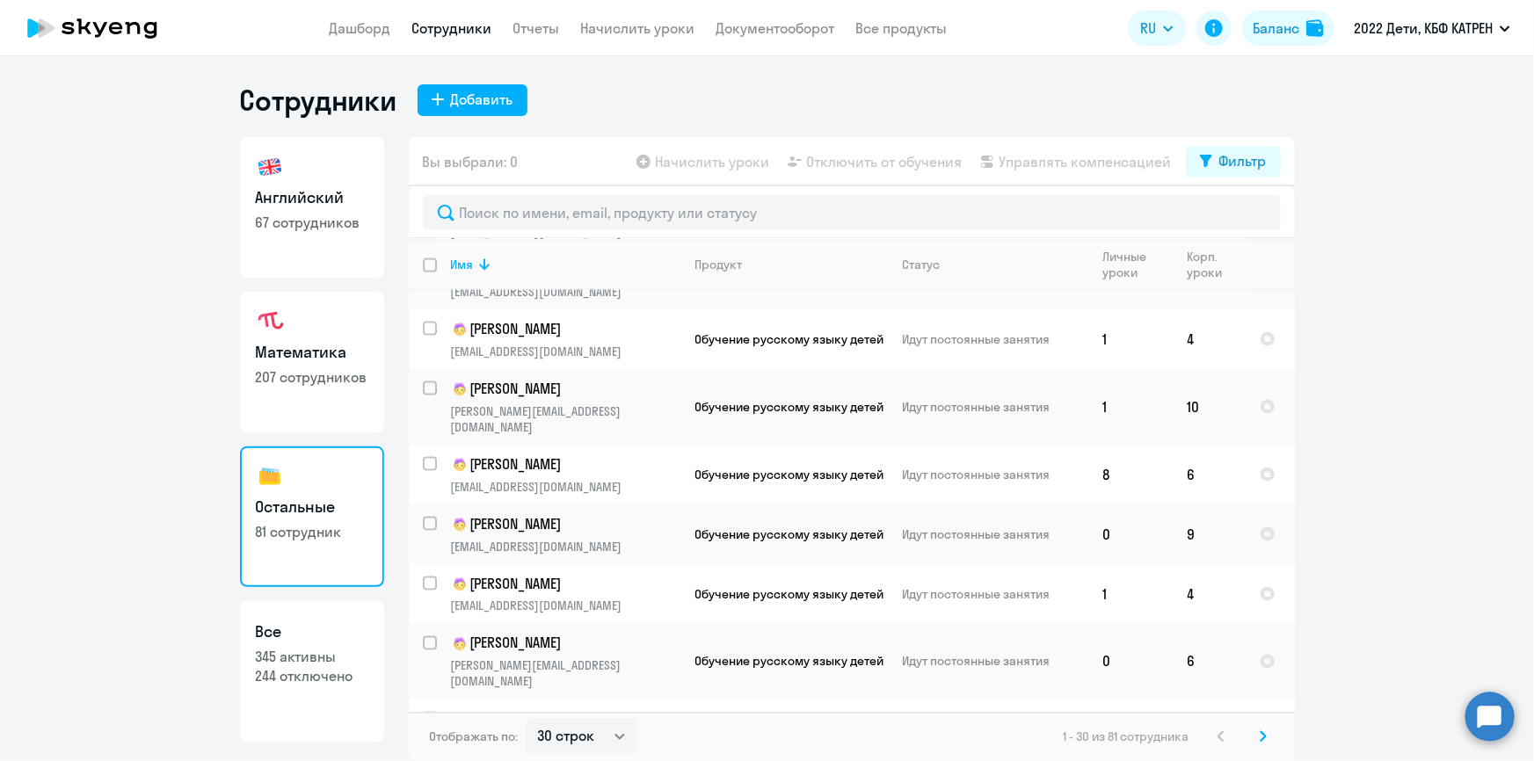
scroll to position [1335, 0]
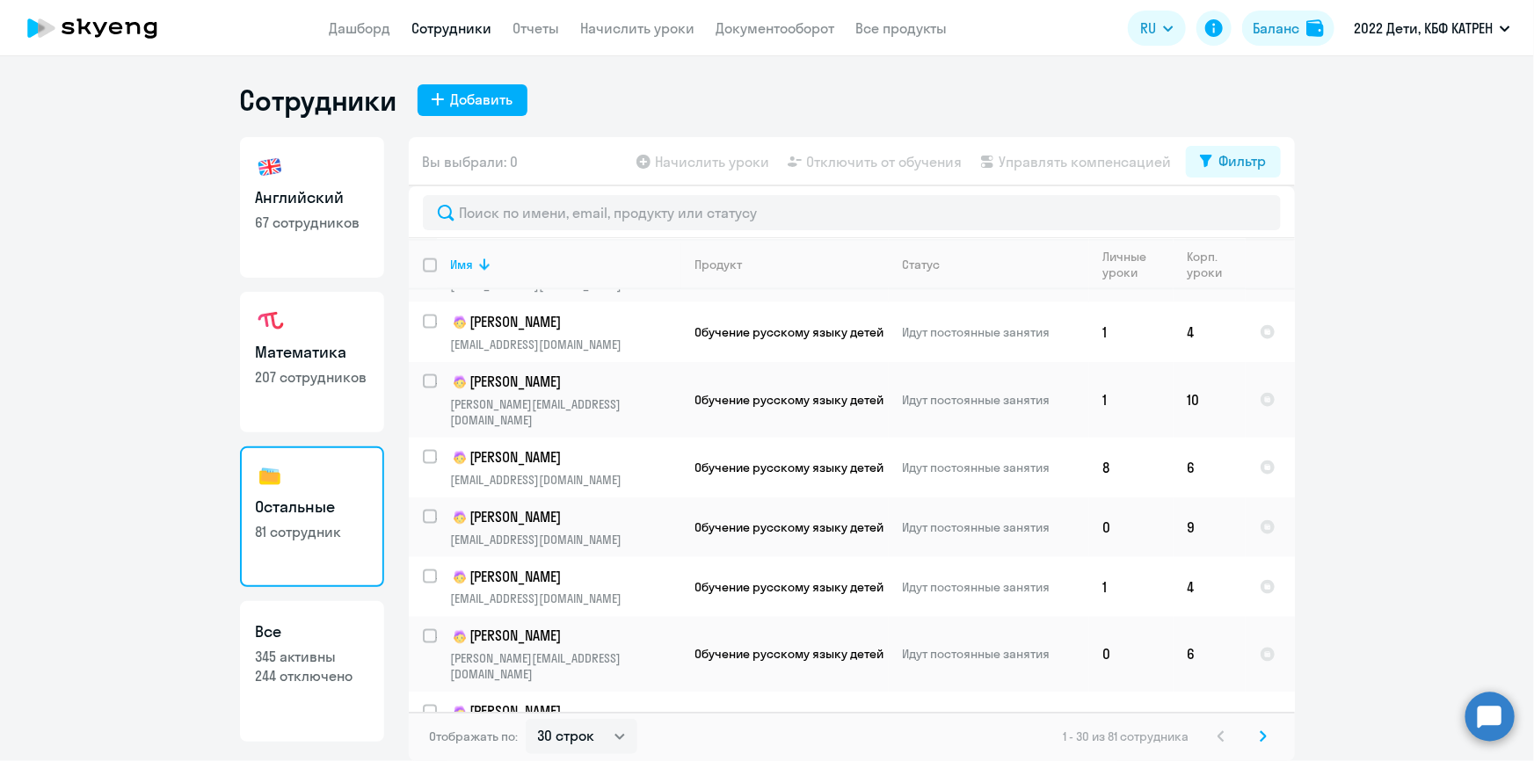
click at [1263, 735] on icon at bounding box center [1263, 737] width 5 height 10
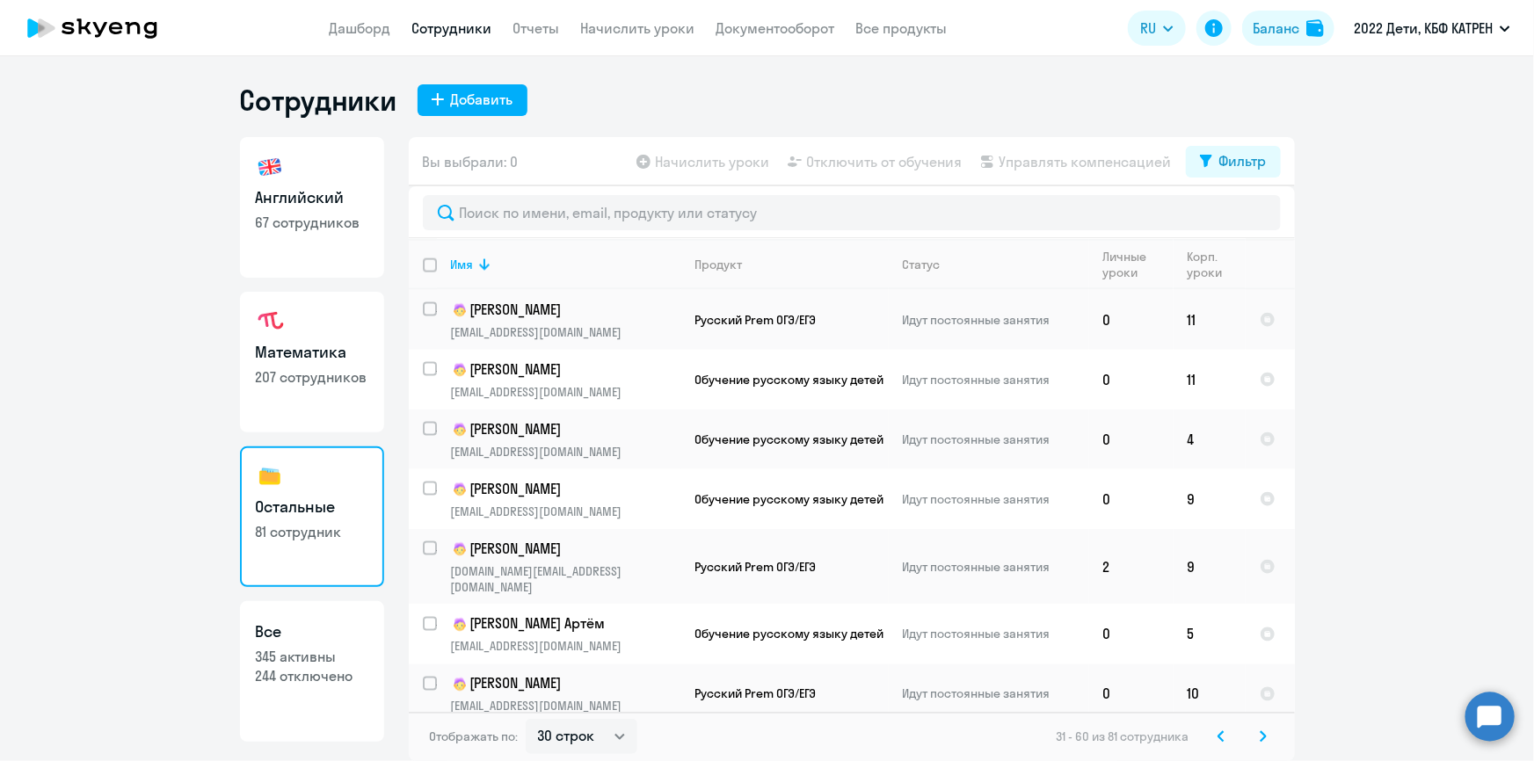
click at [1262, 738] on icon at bounding box center [1263, 737] width 7 height 12
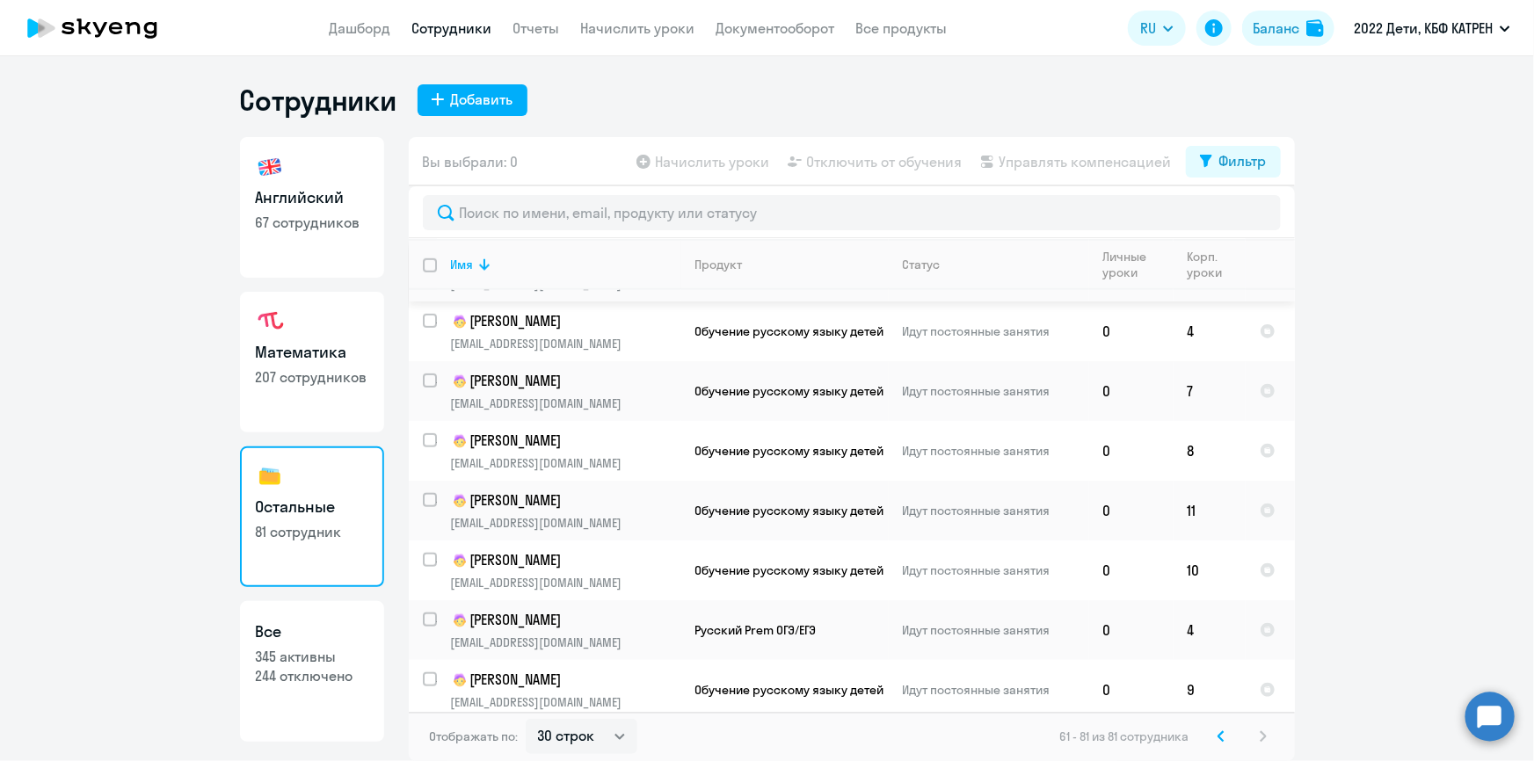
scroll to position [807, 0]
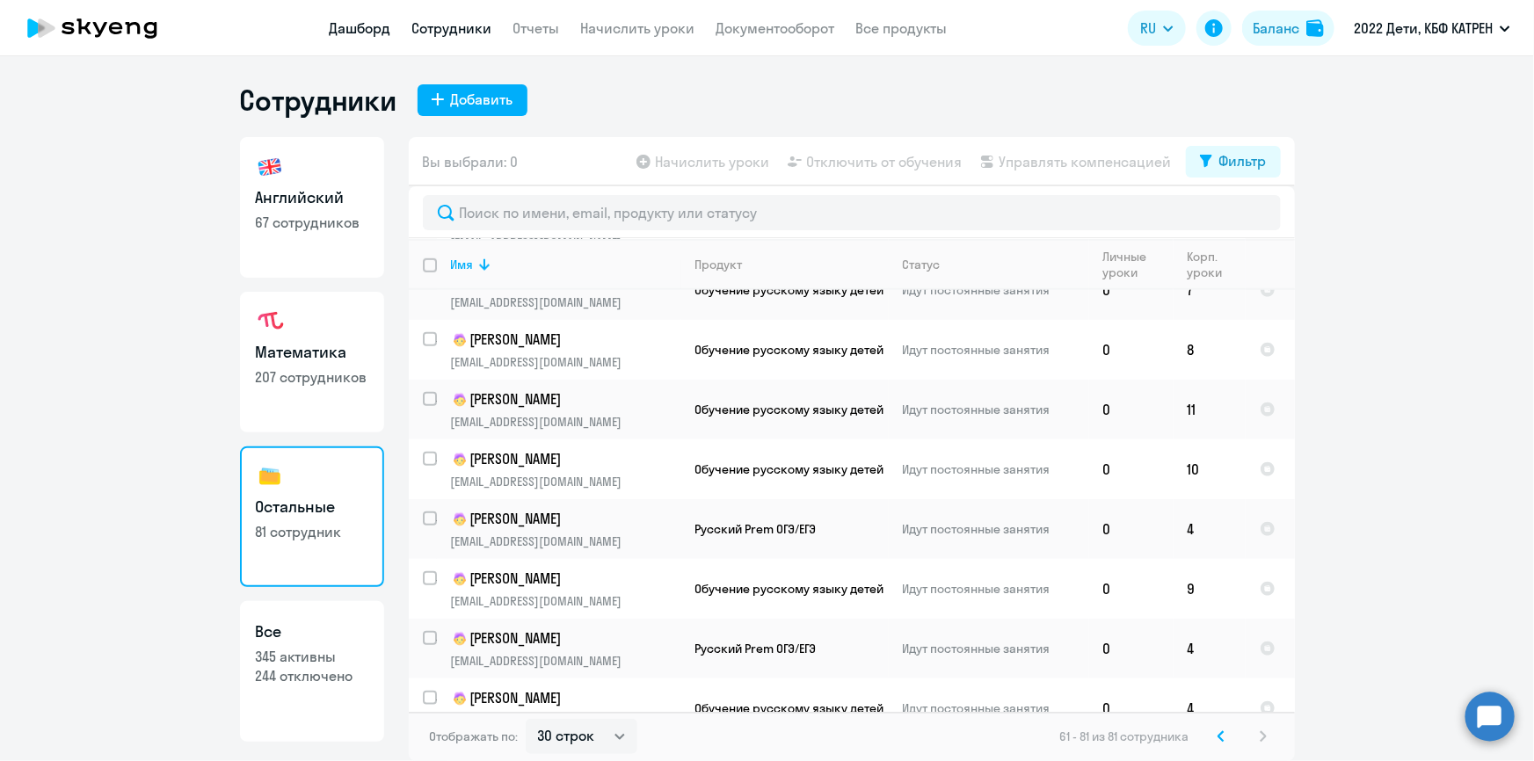
click at [360, 22] on link "Дашборд" at bounding box center [361, 28] width 62 height 18
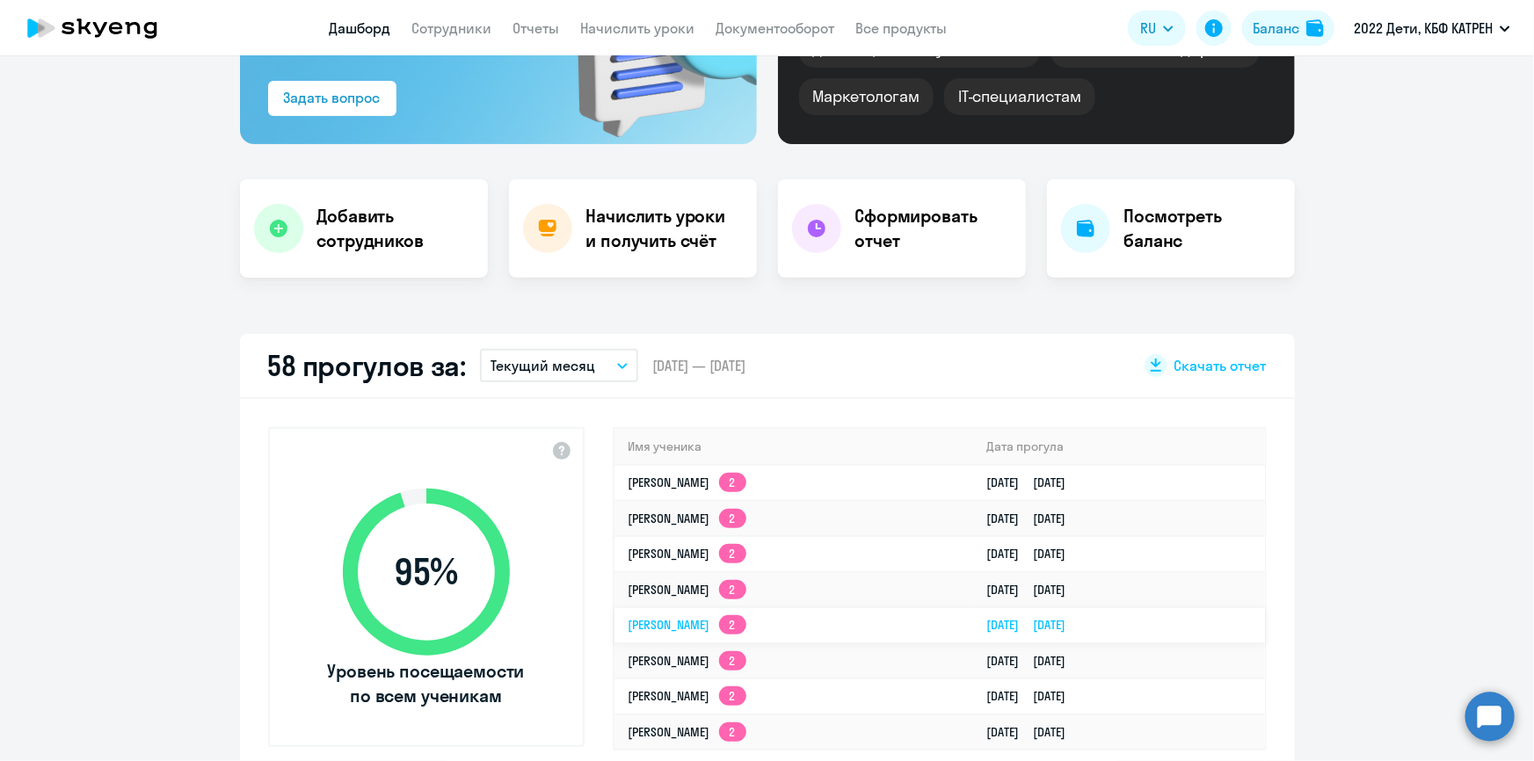
scroll to position [319, 0]
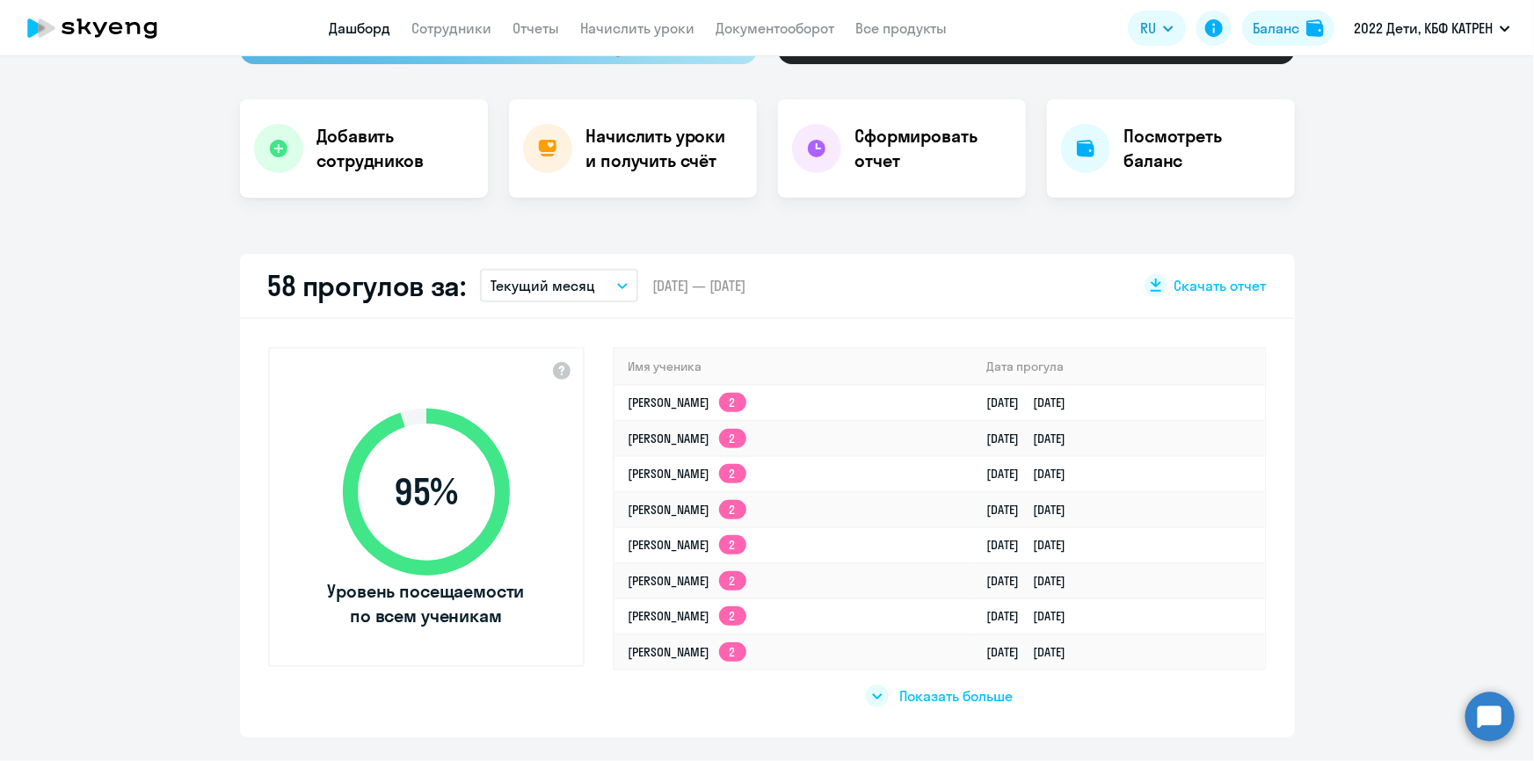
click at [976, 700] on span "Показать больше" at bounding box center [955, 696] width 113 height 19
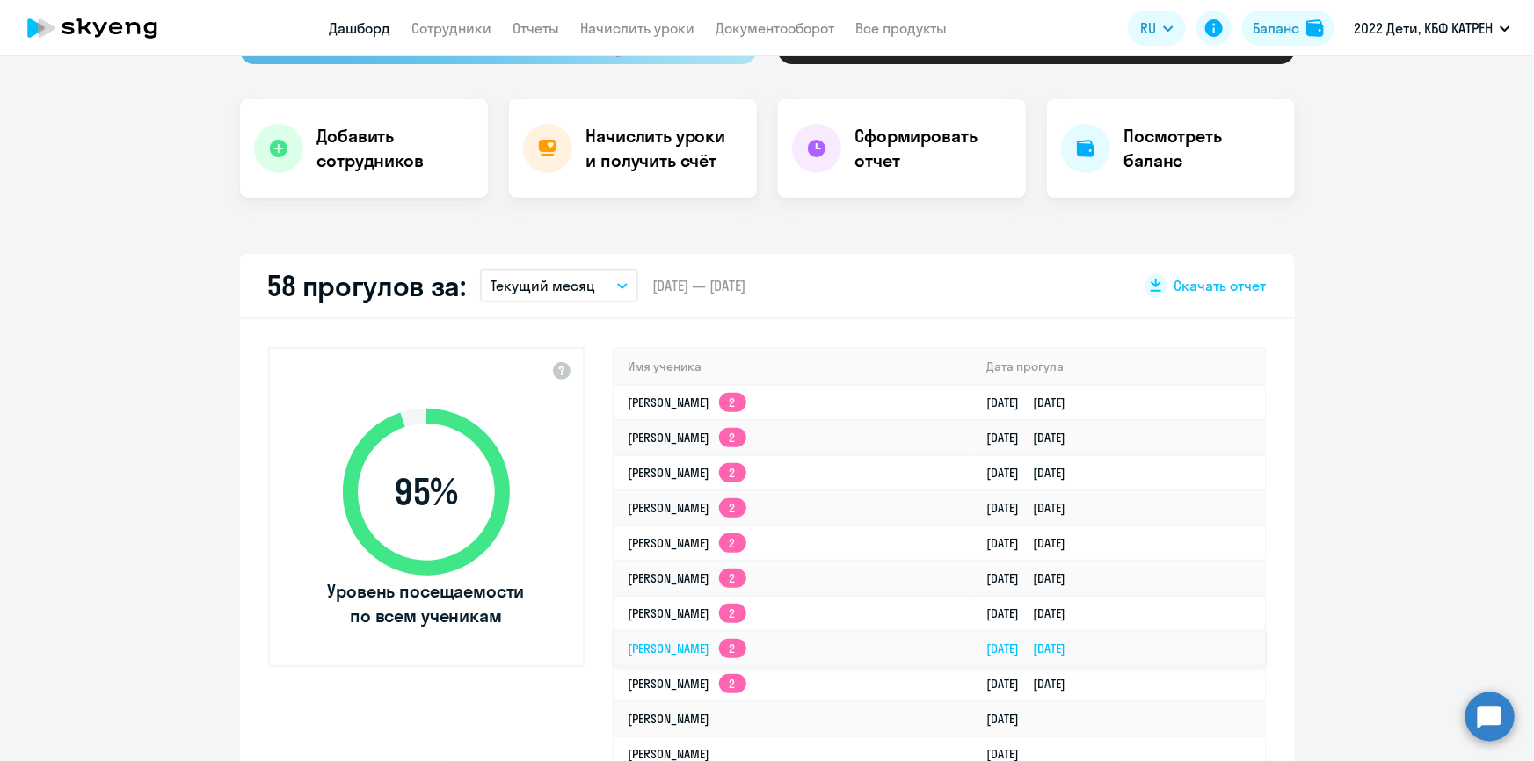
scroll to position [399, 0]
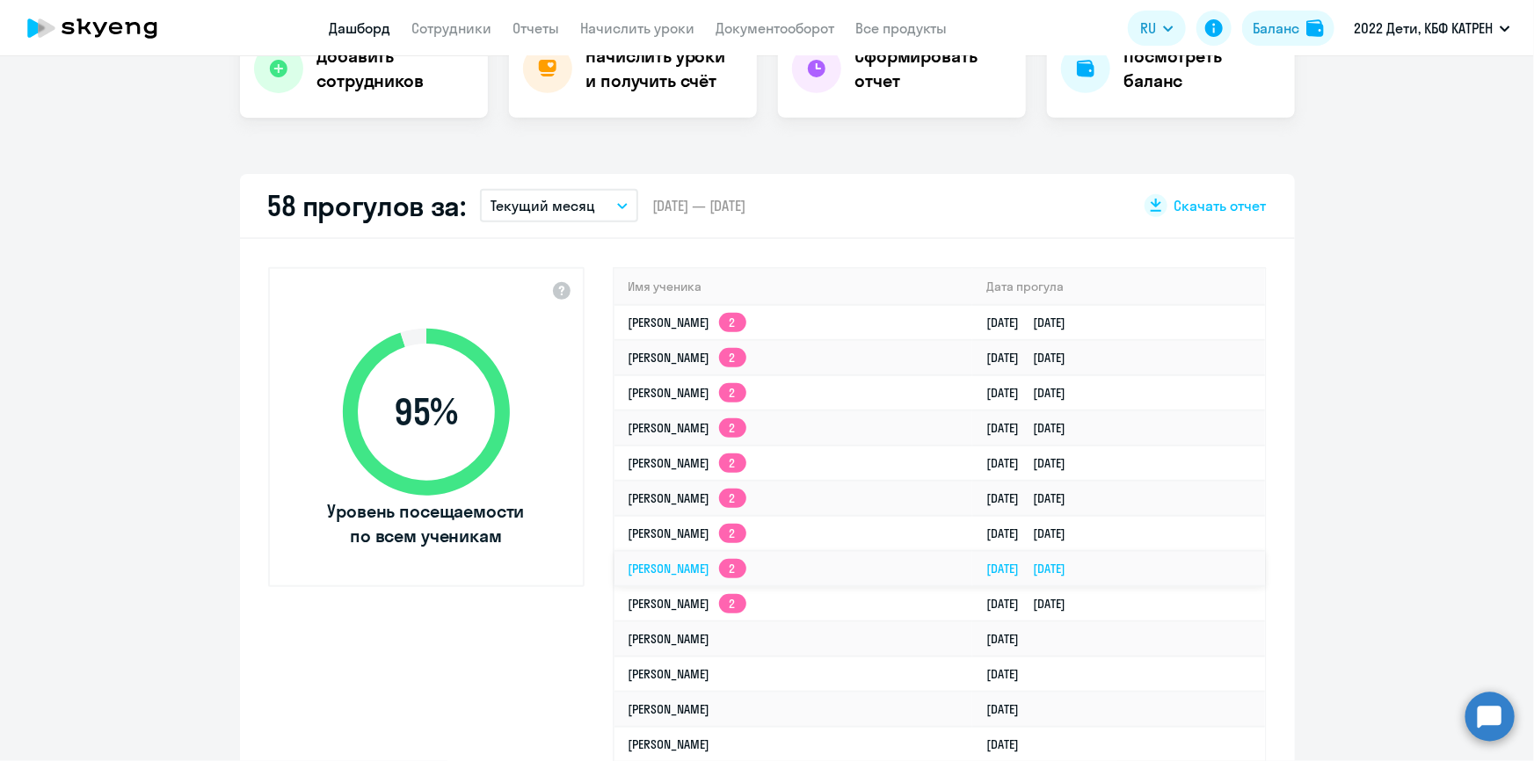
select select "30"
